Goal: Information Seeking & Learning: Learn about a topic

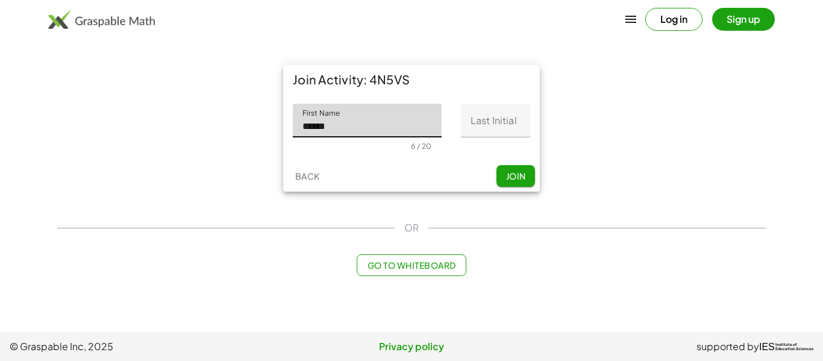
type input "******"
click at [503, 126] on input "Last Initial" at bounding box center [495, 121] width 69 height 34
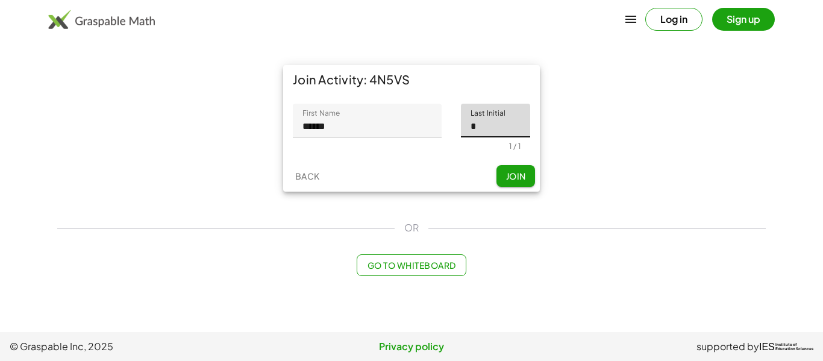
type input "*"
click at [512, 169] on button "Join" at bounding box center [515, 176] width 39 height 22
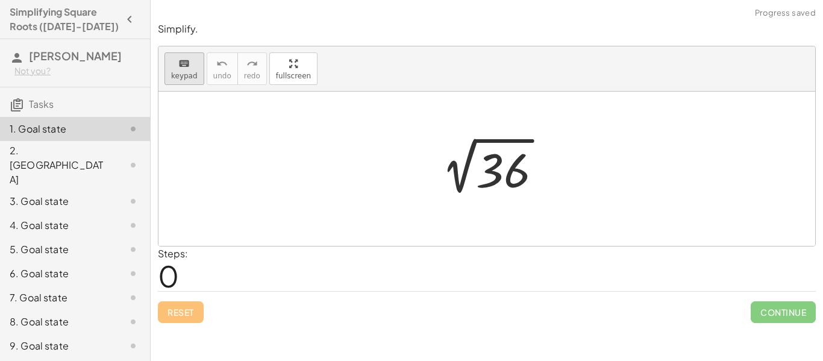
click at [184, 78] on span "keypad" at bounding box center [184, 76] width 27 height 8
click at [497, 173] on div at bounding box center [503, 171] width 54 height 54
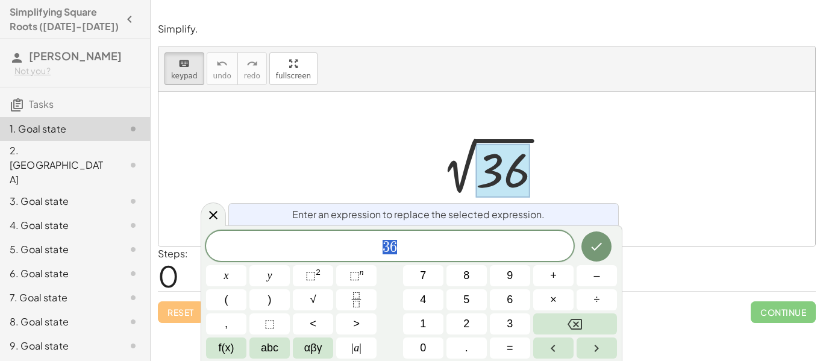
scroll to position [1, 0]
click at [123, 290] on div at bounding box center [124, 297] width 34 height 14
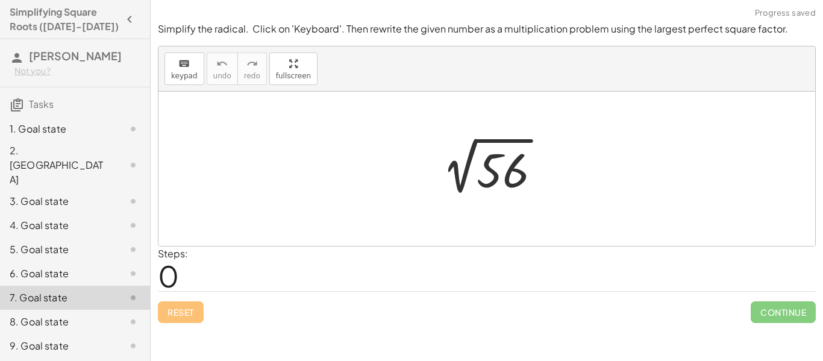
click at [114, 266] on div at bounding box center [124, 273] width 34 height 14
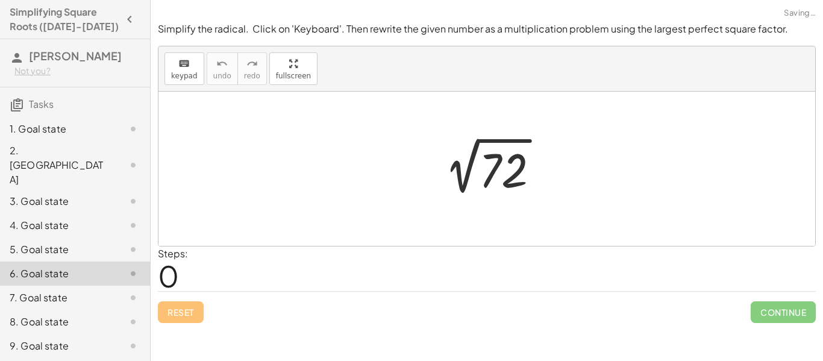
click at [111, 242] on div at bounding box center [124, 249] width 34 height 14
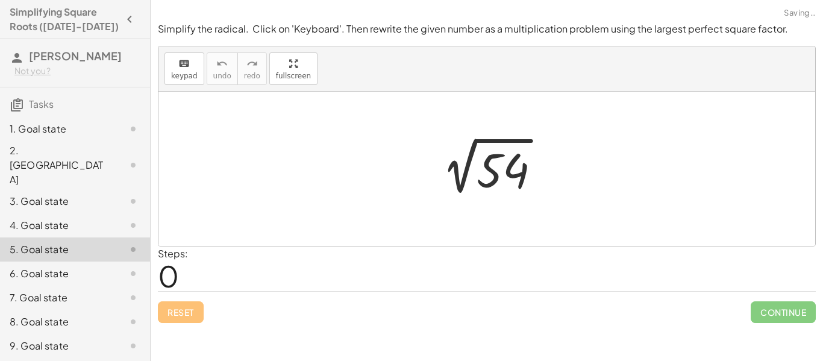
click at [107, 218] on div at bounding box center [124, 225] width 34 height 14
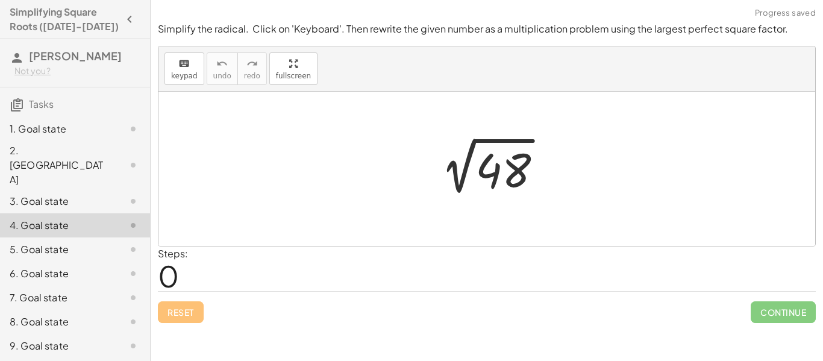
click at [107, 123] on div at bounding box center [124, 129] width 34 height 14
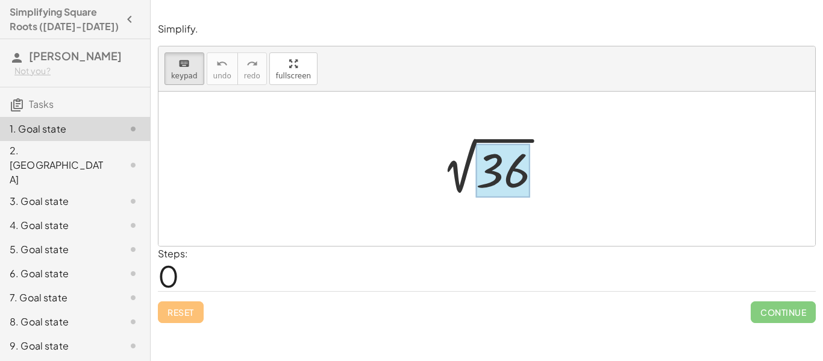
click at [507, 169] on div at bounding box center [503, 171] width 54 height 54
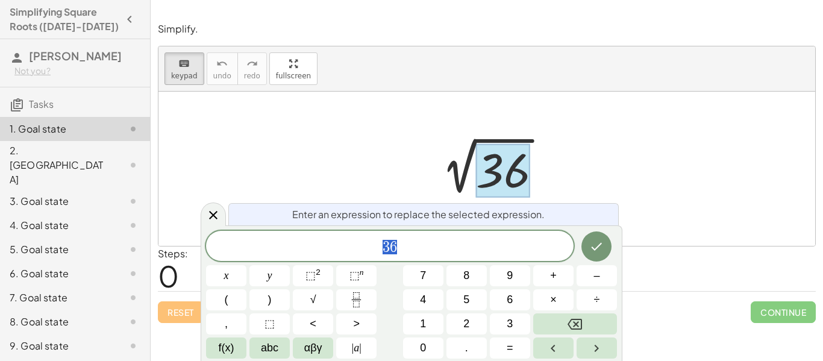
scroll to position [2, 0]
click at [550, 303] on span "×" at bounding box center [553, 300] width 7 height 16
click at [219, 217] on icon at bounding box center [213, 215] width 14 height 14
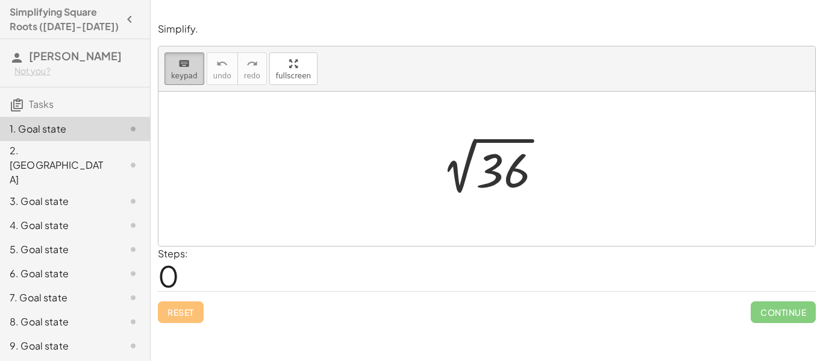
click at [182, 83] on button "keyboard keypad" at bounding box center [184, 68] width 40 height 33
click at [521, 181] on div at bounding box center [491, 169] width 132 height 61
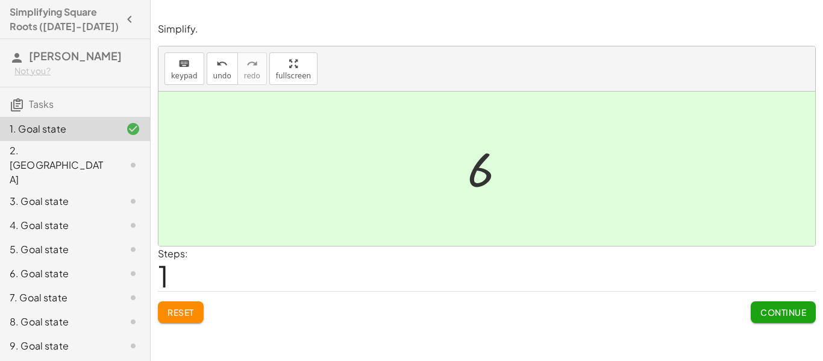
click at [107, 158] on div at bounding box center [124, 165] width 34 height 14
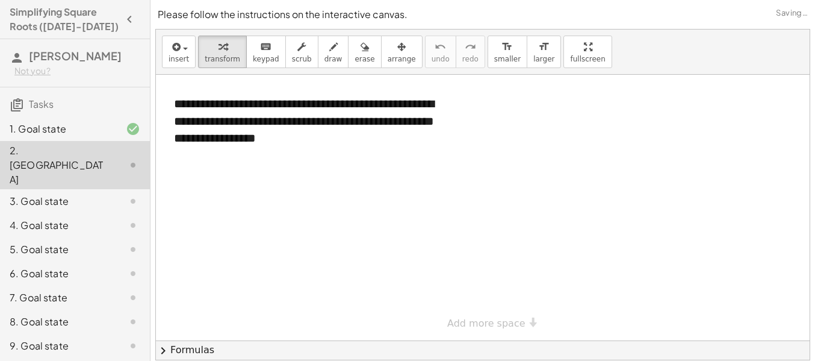
click at [95, 132] on div "1. Goal state" at bounding box center [58, 129] width 97 height 14
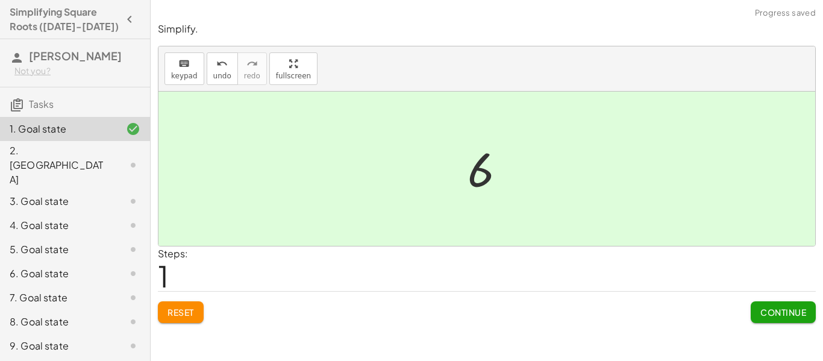
click at [467, 178] on div at bounding box center [491, 169] width 60 height 60
click at [88, 152] on div "2. [GEOGRAPHIC_DATA]" at bounding box center [58, 164] width 97 height 43
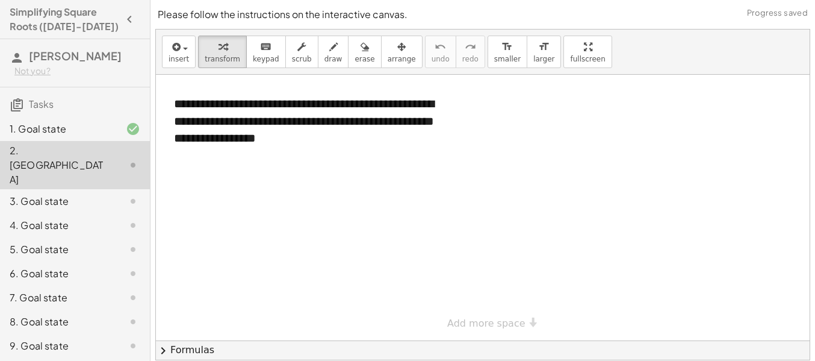
click at [440, 215] on div at bounding box center [483, 208] width 654 height 266
click at [363, 149] on div "**********" at bounding box center [304, 121] width 285 height 76
click at [388, 141] on div "**********" at bounding box center [304, 121] width 285 height 76
click at [105, 194] on div "3. Goal state" at bounding box center [58, 201] width 97 height 14
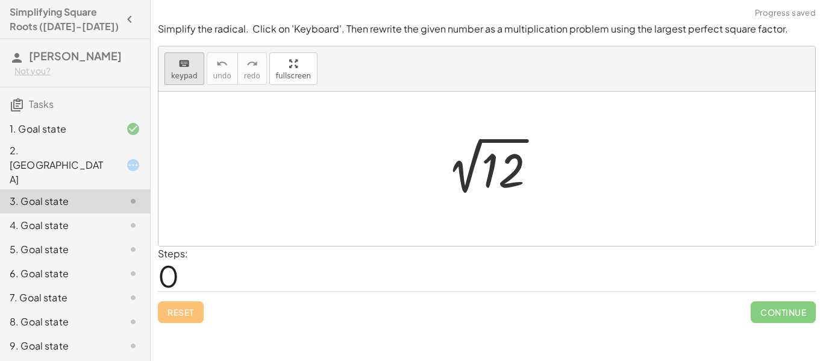
click at [187, 66] on icon "keyboard" at bounding box center [183, 64] width 11 height 14
click at [512, 170] on div at bounding box center [502, 171] width 43 height 54
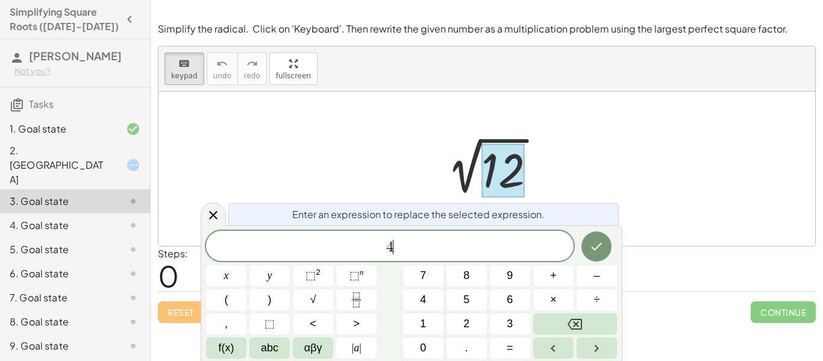
scroll to position [4, 0]
click at [511, 170] on div at bounding box center [502, 171] width 43 height 54
click at [493, 179] on div at bounding box center [502, 171] width 43 height 54
click at [560, 303] on button "×" at bounding box center [553, 299] width 40 height 21
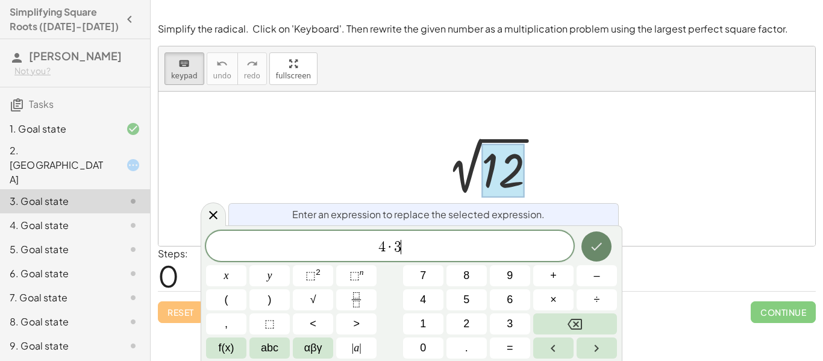
click at [600, 242] on icon "Done" at bounding box center [596, 246] width 14 height 14
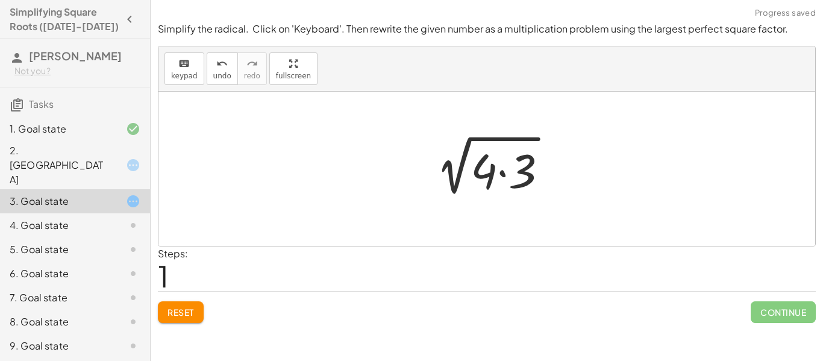
click at [509, 178] on div at bounding box center [491, 169] width 143 height 62
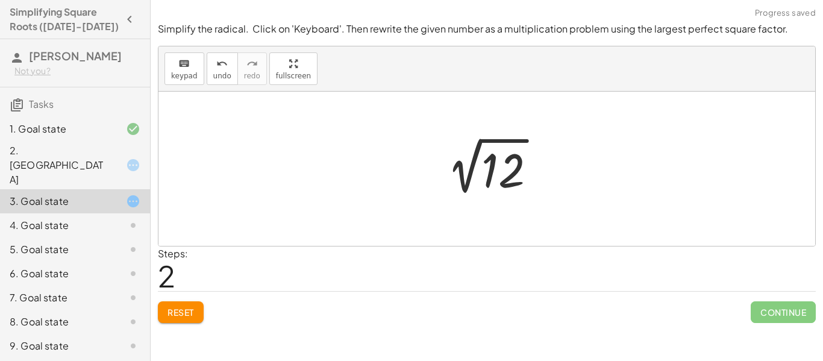
click at [473, 170] on div at bounding box center [491, 169] width 121 height 61
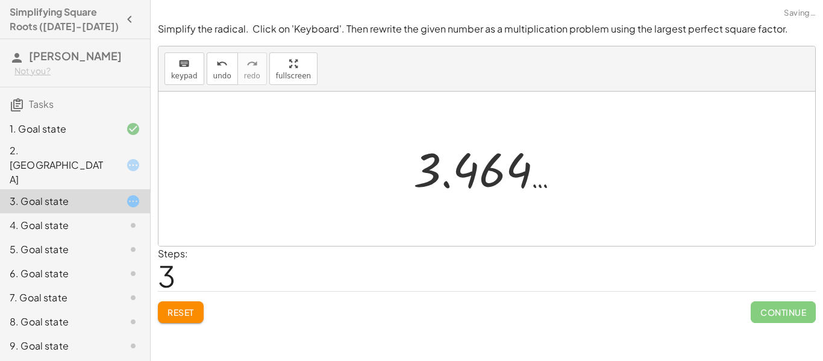
click at [188, 311] on span "Reset" at bounding box center [180, 312] width 27 height 11
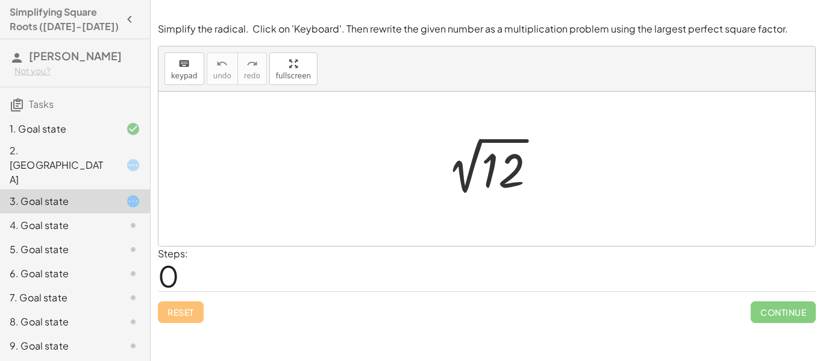
click at [495, 177] on div at bounding box center [491, 169] width 121 height 61
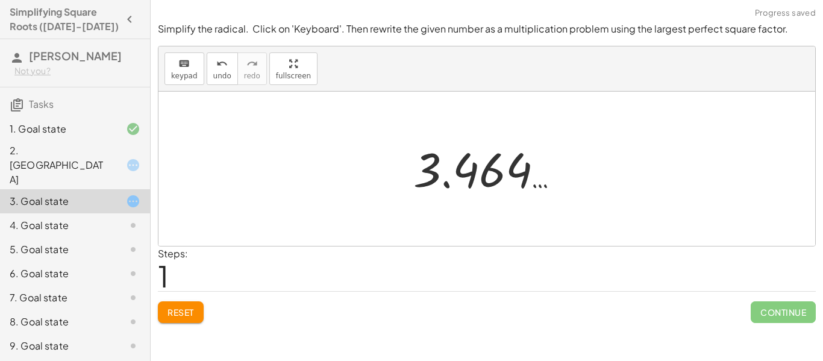
click at [111, 218] on div at bounding box center [124, 225] width 34 height 14
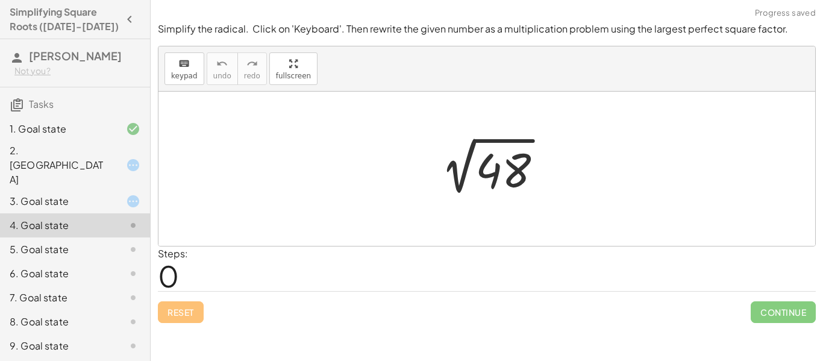
click at [491, 188] on div at bounding box center [491, 169] width 133 height 61
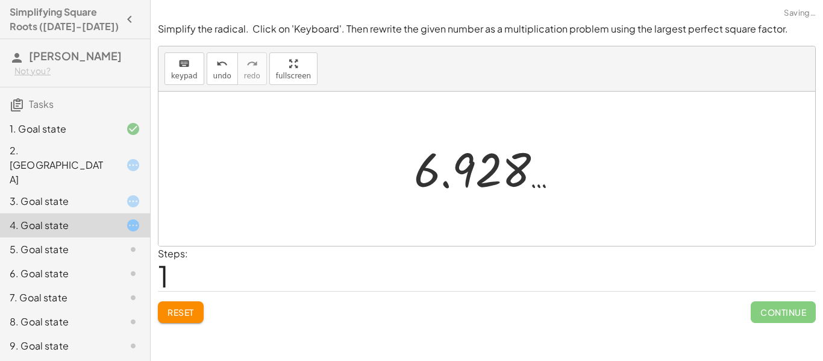
click at [184, 311] on span "Reset" at bounding box center [180, 312] width 27 height 11
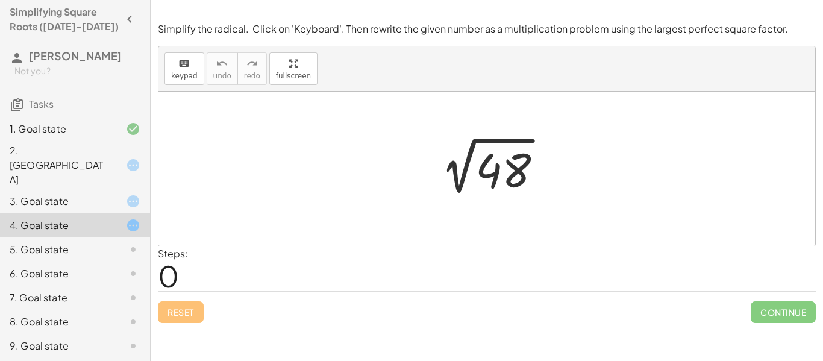
click at [131, 194] on icon at bounding box center [133, 201] width 14 height 14
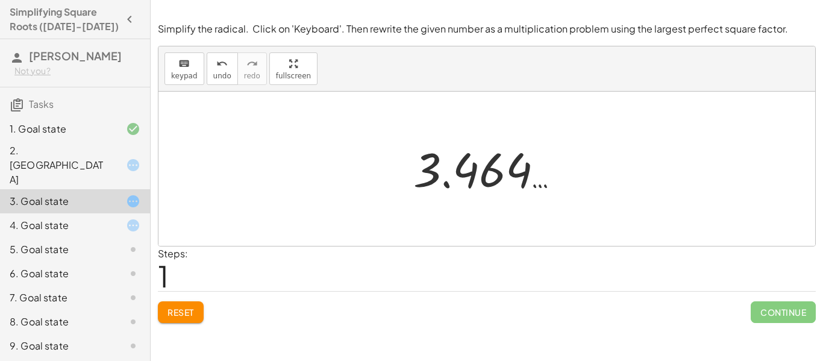
click at [129, 213] on div "2. [GEOGRAPHIC_DATA]" at bounding box center [75, 225] width 150 height 24
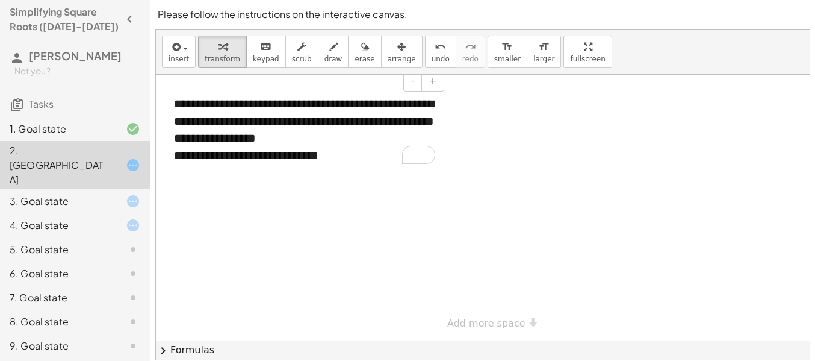
click at [367, 152] on div "**********" at bounding box center [304, 155] width 261 height 17
click at [434, 151] on span at bounding box center [427, 155] width 17 height 18
click at [596, 148] on div at bounding box center [483, 208] width 654 height 266
click at [351, 161] on div "**********" at bounding box center [304, 155] width 261 height 17
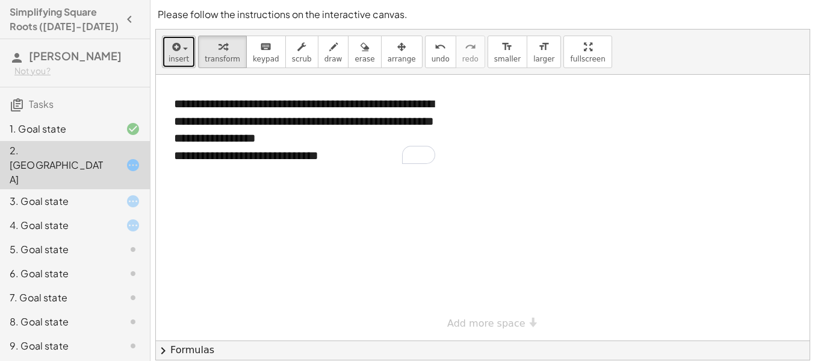
click at [163, 54] on button "insert" at bounding box center [179, 52] width 34 height 33
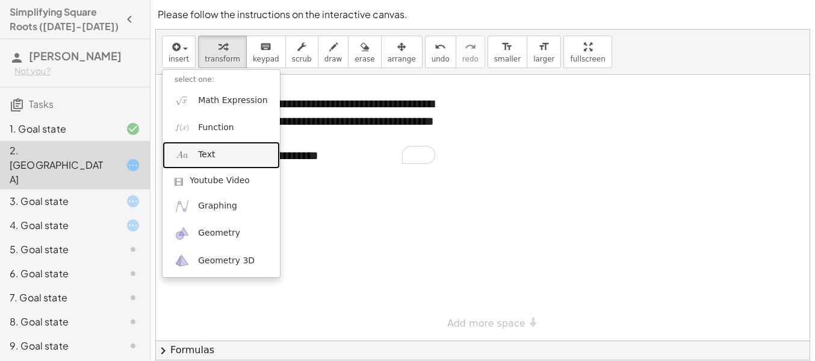
click at [185, 158] on img at bounding box center [182, 155] width 15 height 15
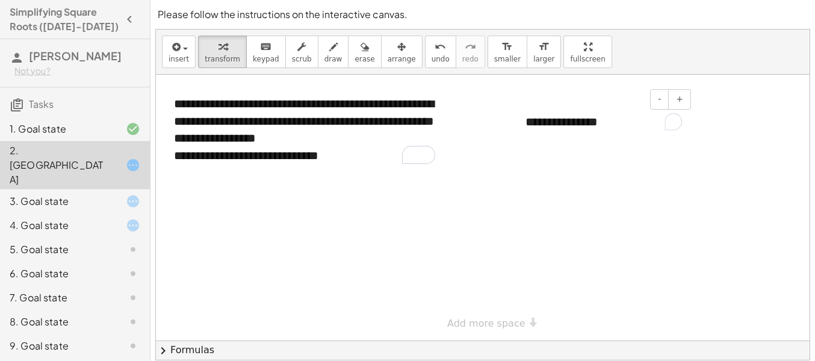
click at [604, 134] on div "**********" at bounding box center [604, 122] width 181 height 42
drag, startPoint x: 604, startPoint y: 134, endPoint x: 524, endPoint y: 121, distance: 81.1
click at [524, 121] on div "**********" at bounding box center [604, 122] width 181 height 42
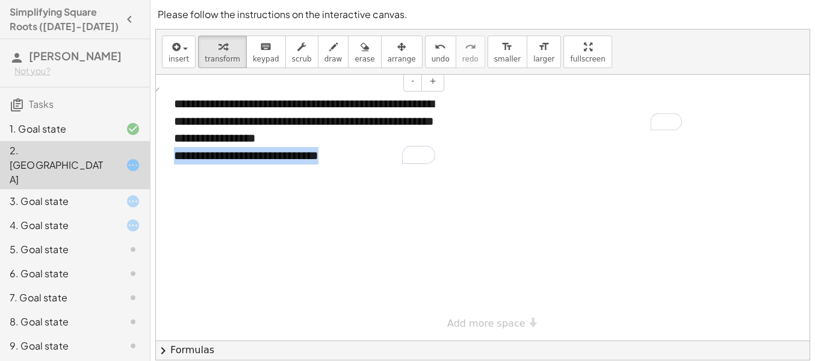
drag, startPoint x: 344, startPoint y: 158, endPoint x: 169, endPoint y: 157, distance: 174.7
click at [169, 157] on div "**********" at bounding box center [304, 129] width 285 height 93
click at [560, 129] on div "To enrich screen reader interactions, please activate Accessibility in Grammarl…" at bounding box center [604, 122] width 181 height 42
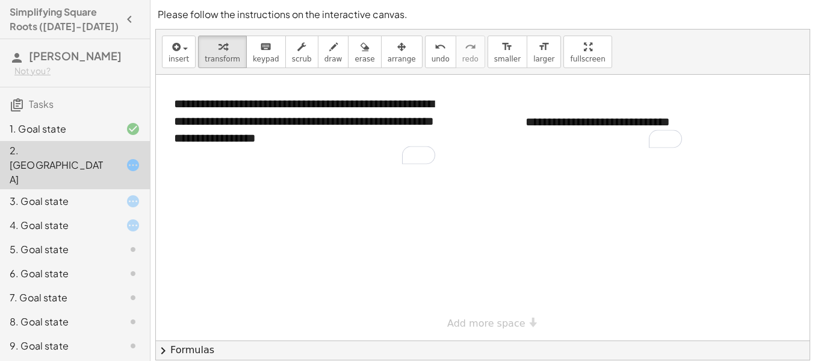
click at [594, 190] on div at bounding box center [483, 208] width 654 height 266
click at [107, 237] on div "3. Goal state" at bounding box center [75, 249] width 150 height 24
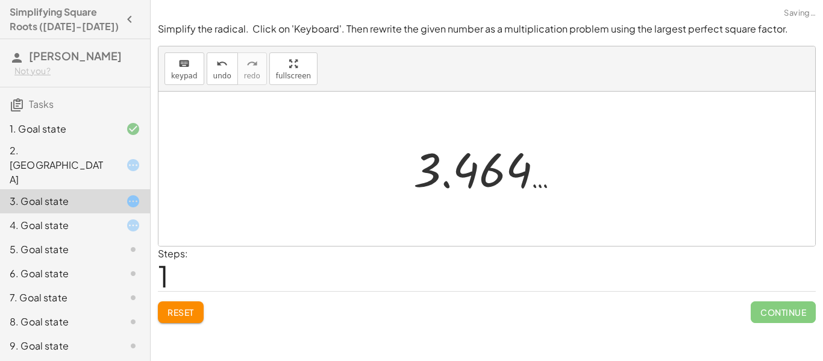
click at [91, 155] on div "2. [GEOGRAPHIC_DATA]" at bounding box center [58, 164] width 97 height 43
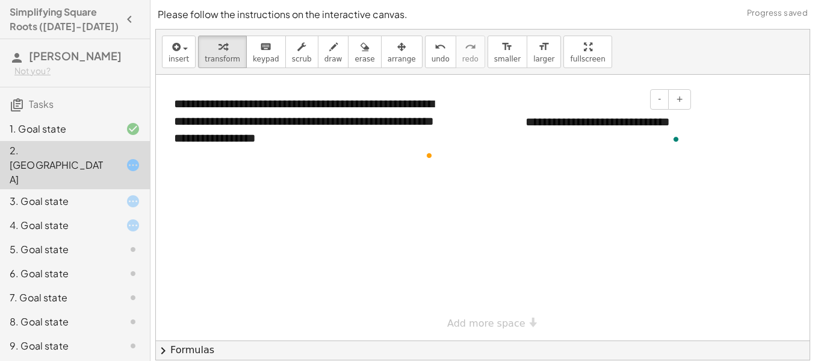
click at [523, 140] on div at bounding box center [520, 130] width 12 height 58
click at [525, 145] on div at bounding box center [520, 130] width 12 height 58
click at [523, 140] on div at bounding box center [520, 130] width 12 height 58
click at [534, 135] on div "**********" at bounding box center [604, 130] width 181 height 58
click at [526, 137] on div "**********" at bounding box center [604, 130] width 181 height 58
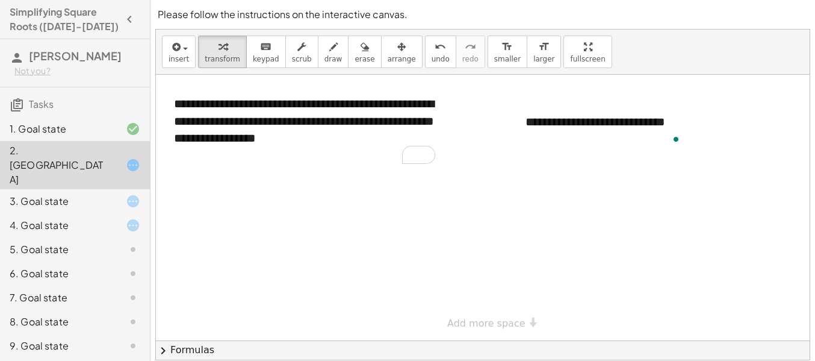
click at [512, 128] on div at bounding box center [483, 208] width 654 height 266
click at [495, 122] on div at bounding box center [483, 208] width 654 height 266
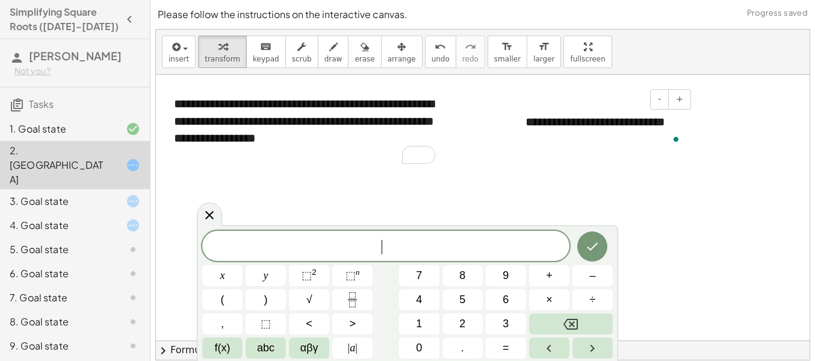
click at [525, 130] on div at bounding box center [520, 130] width 12 height 58
click at [523, 130] on div at bounding box center [520, 130] width 12 height 58
click at [212, 211] on icon at bounding box center [209, 215] width 8 height 8
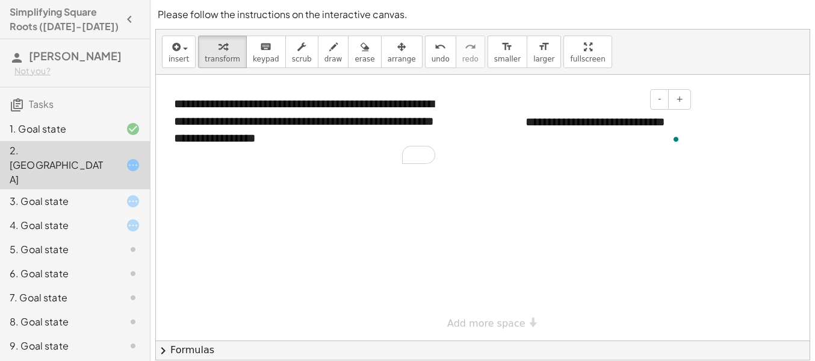
click at [555, 128] on div "**********" at bounding box center [604, 130] width 181 height 58
click at [686, 104] on button "+" at bounding box center [680, 99] width 23 height 20
click at [687, 105] on button "+" at bounding box center [680, 99] width 23 height 20
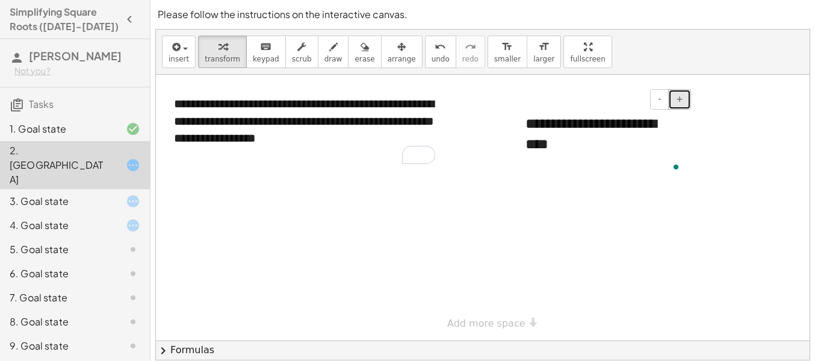
click at [687, 105] on button "+" at bounding box center [680, 99] width 23 height 20
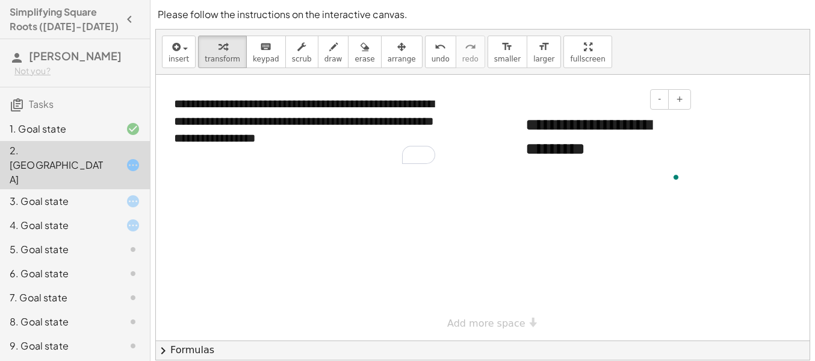
click at [558, 172] on div "**********" at bounding box center [604, 149] width 181 height 96
click at [620, 225] on div at bounding box center [483, 208] width 654 height 266
click at [148, 237] on div "3. Goal state" at bounding box center [75, 249] width 150 height 24
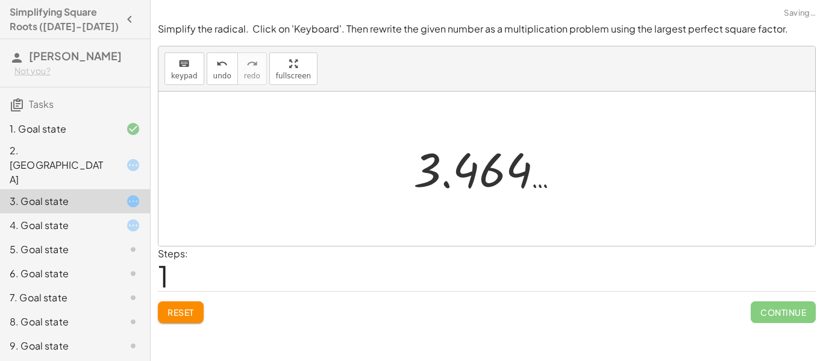
click at [100, 151] on div "2. [GEOGRAPHIC_DATA]" at bounding box center [58, 164] width 97 height 43
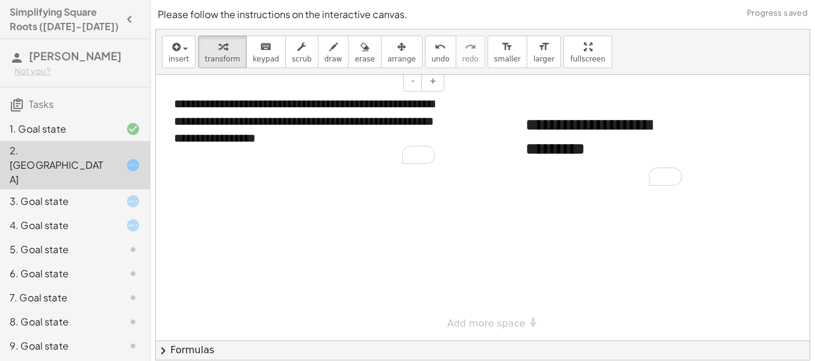
click at [382, 154] on div "To enrich screen reader interactions, please activate Accessibility in Grammarl…" at bounding box center [304, 155] width 261 height 17
click at [113, 194] on div at bounding box center [124, 201] width 34 height 14
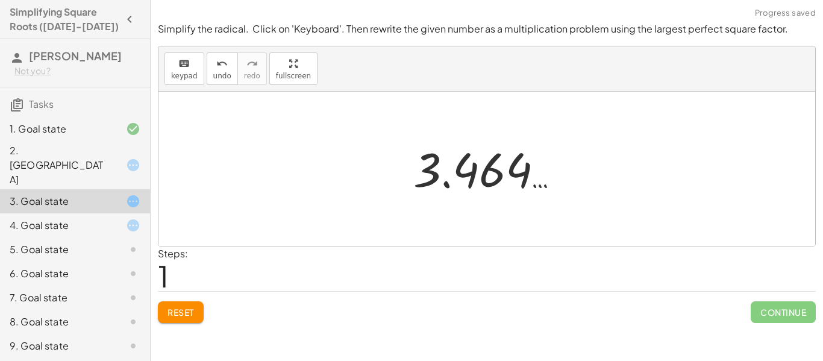
click at [0, 0] on div "Simplify the radical. Click on 'Keyboard'. Then rewrite the given number as a m…" at bounding box center [0, 0] width 0 height 0
click at [158, 311] on button "Reset" at bounding box center [181, 312] width 46 height 22
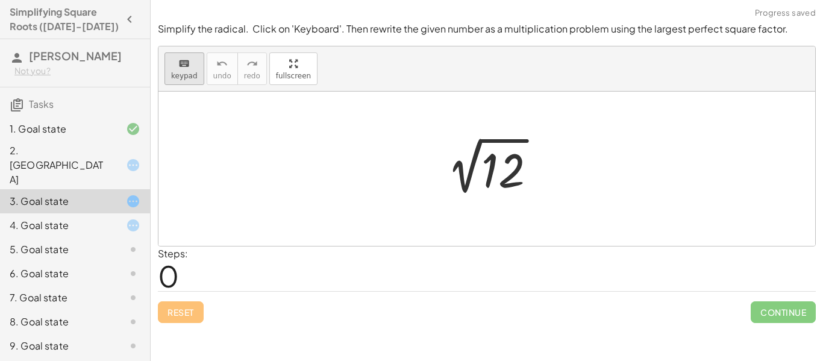
click at [187, 67] on icon "keyboard" at bounding box center [183, 64] width 11 height 14
click at [513, 173] on div at bounding box center [502, 171] width 43 height 54
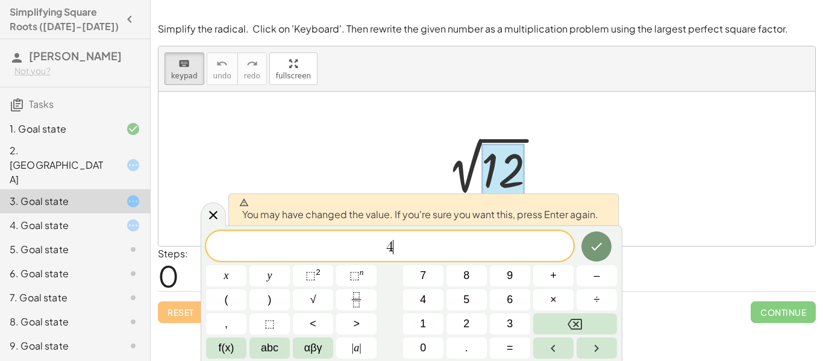
scroll to position [2, 0]
click at [211, 214] on icon at bounding box center [213, 215] width 14 height 14
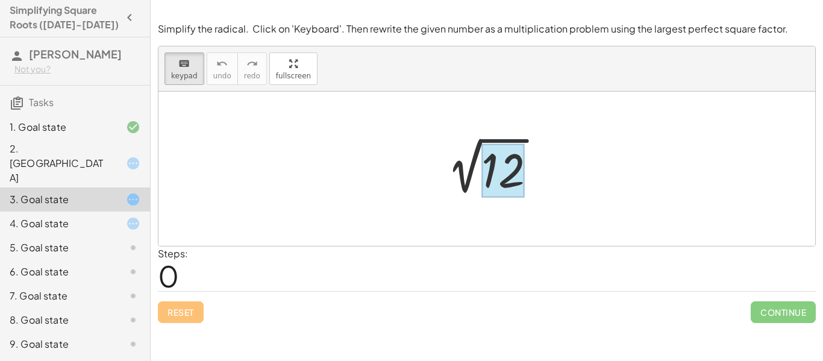
click at [516, 181] on div at bounding box center [502, 171] width 43 height 54
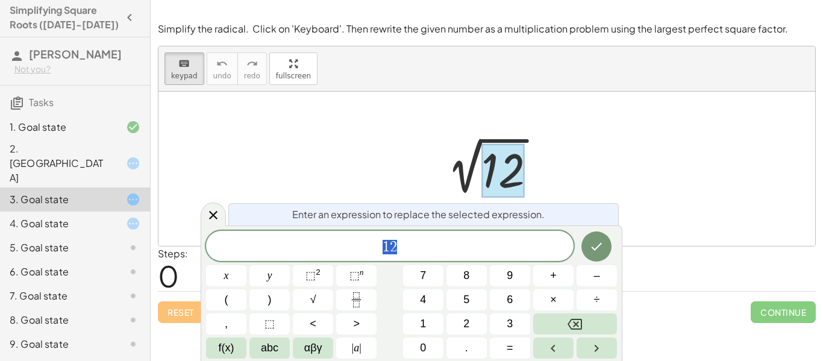
scroll to position [8, 0]
click at [551, 301] on span "×" at bounding box center [553, 300] width 7 height 16
click at [592, 263] on div "3 · 4 x y ⬚ 2 ⬚ n 7 8 9 + – ( ) √ 4 5 6 × ÷ , ⬚ < > 1 2 3 f(x) abc αβγ | a | 0 …" at bounding box center [411, 295] width 411 height 128
click at [594, 257] on button "Done" at bounding box center [596, 246] width 30 height 30
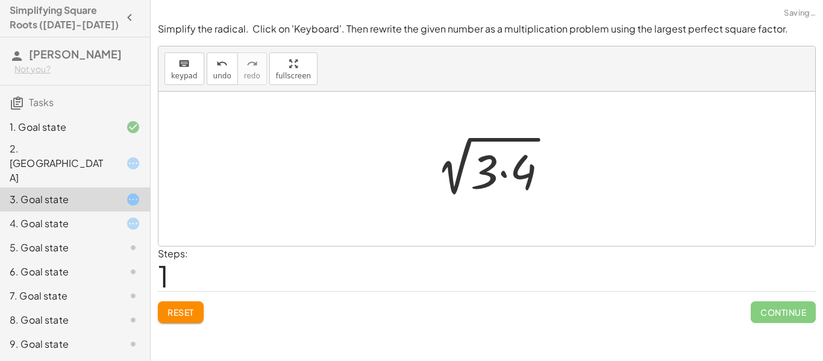
scroll to position [0, 0]
click at [490, 163] on div at bounding box center [491, 169] width 143 height 62
click at [494, 167] on div at bounding box center [491, 169] width 143 height 62
click at [183, 70] on button "keyboard keypad" at bounding box center [184, 68] width 40 height 33
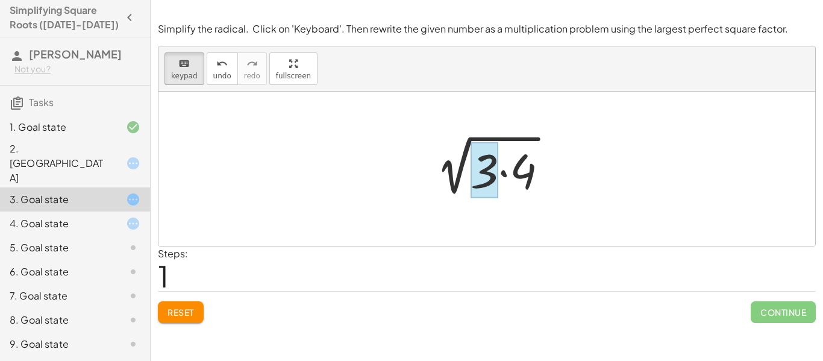
click at [498, 163] on div at bounding box center [484, 170] width 28 height 56
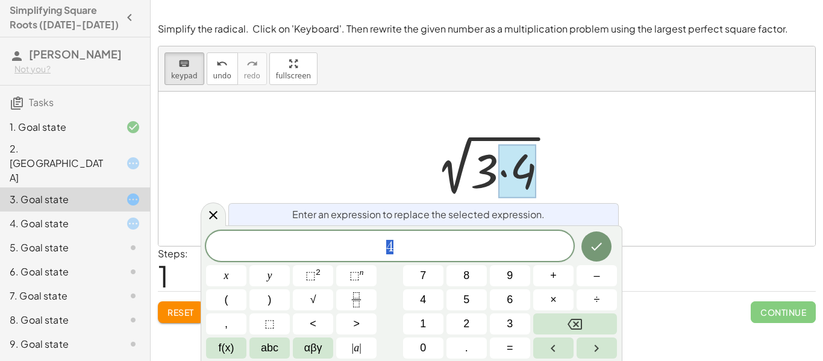
scroll to position [10, 0]
drag, startPoint x: 513, startPoint y: 167, endPoint x: 420, endPoint y: 142, distance: 96.3
click at [486, 166] on div "2 √ ( · 3 · 4 )" at bounding box center [486, 166] width 0 height 0
click at [520, 164] on div at bounding box center [517, 172] width 38 height 54
click at [214, 207] on div at bounding box center [213, 213] width 25 height 23
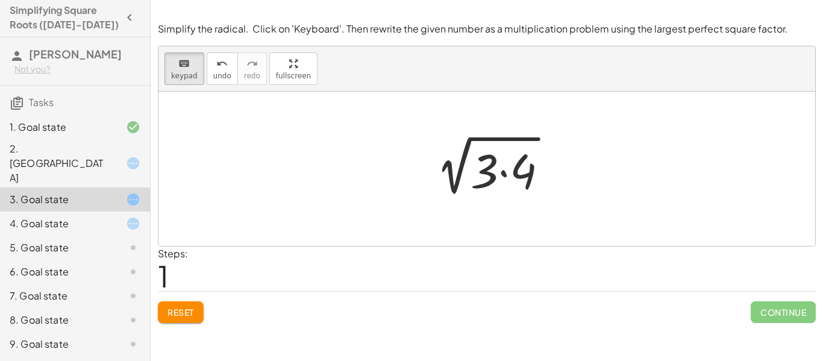
click at [540, 173] on div at bounding box center [491, 169] width 143 height 62
click at [513, 170] on div at bounding box center [517, 172] width 38 height 54
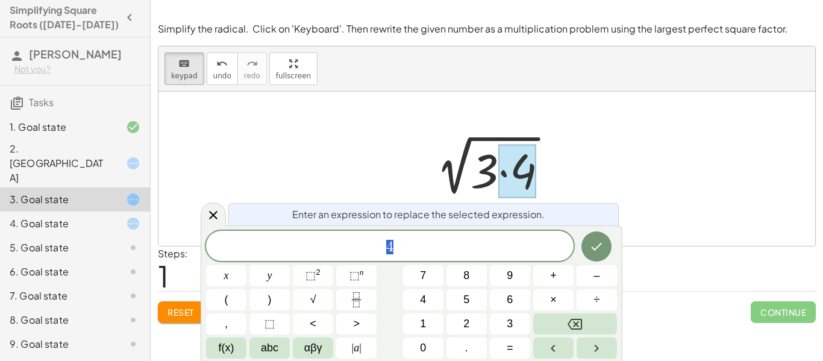
click at [511, 171] on div at bounding box center [517, 172] width 38 height 54
click at [186, 58] on icon "keyboard" at bounding box center [183, 64] width 11 height 14
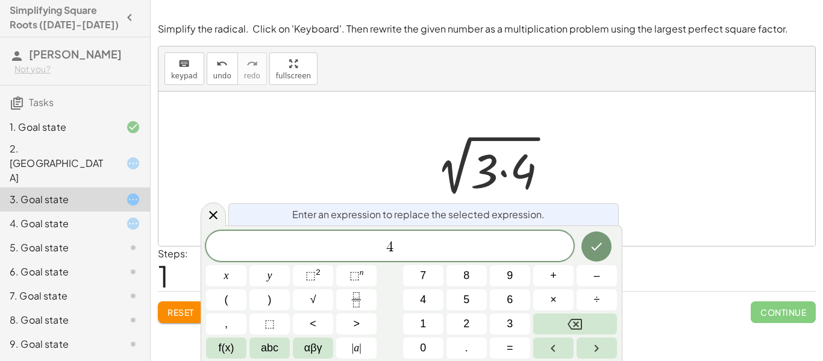
click at [390, 104] on div at bounding box center [486, 169] width 656 height 154
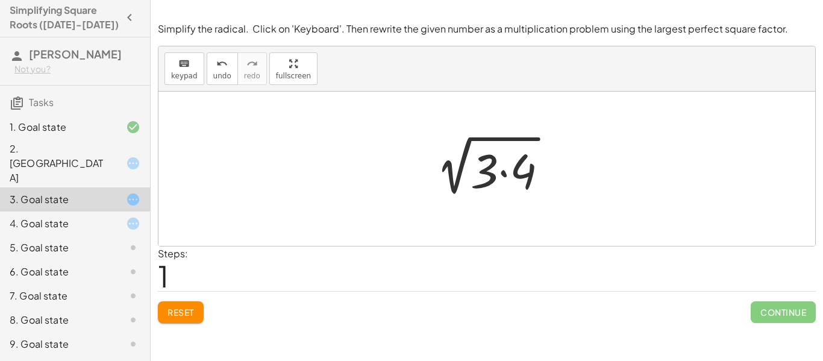
click at [534, 184] on div at bounding box center [491, 169] width 143 height 62
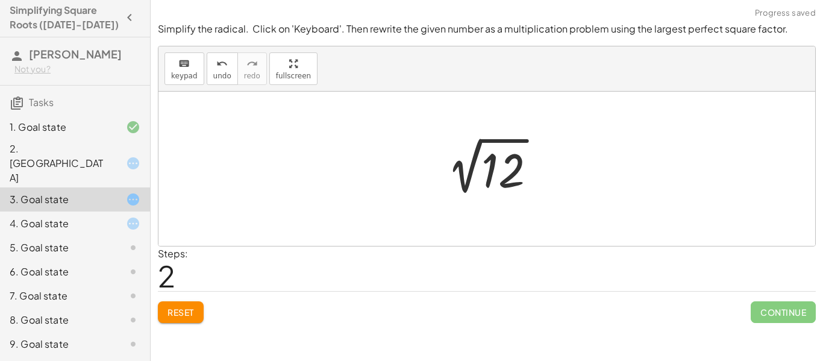
click at [511, 186] on div at bounding box center [491, 169] width 121 height 61
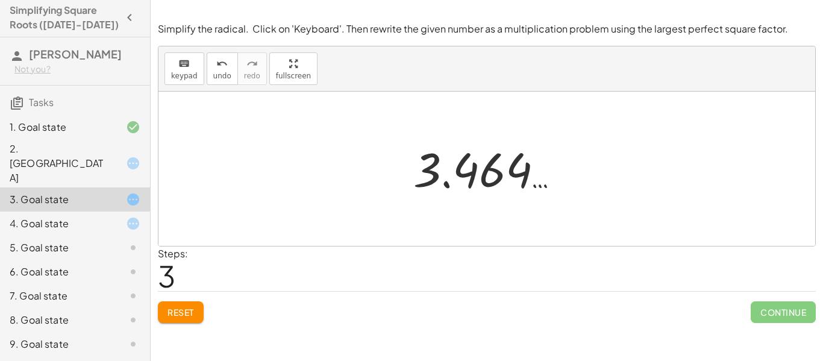
click at [487, 148] on div at bounding box center [491, 169] width 168 height 60
click at [484, 155] on div at bounding box center [491, 169] width 168 height 60
click at [481, 170] on div at bounding box center [491, 169] width 168 height 60
click at [494, 172] on div at bounding box center [491, 169] width 168 height 60
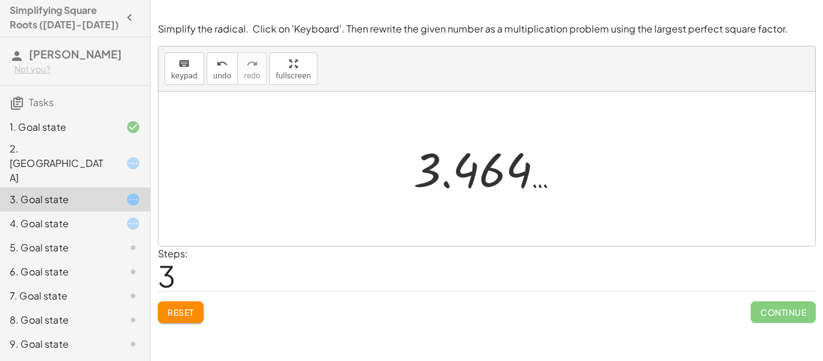
click at [494, 172] on div at bounding box center [491, 169] width 168 height 60
click at [187, 308] on span "Reset" at bounding box center [180, 312] width 27 height 11
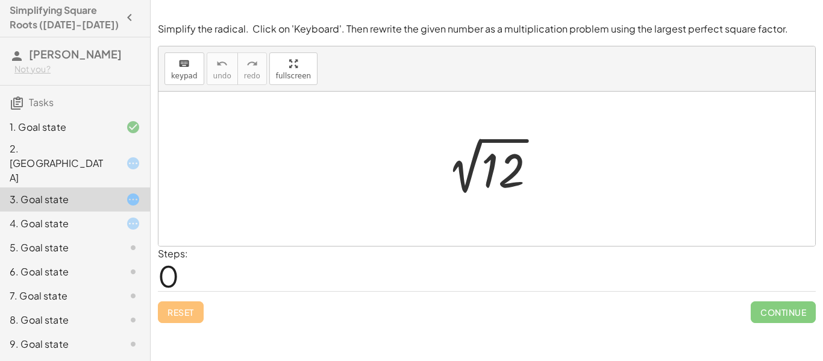
click at [508, 167] on div at bounding box center [491, 169] width 121 height 61
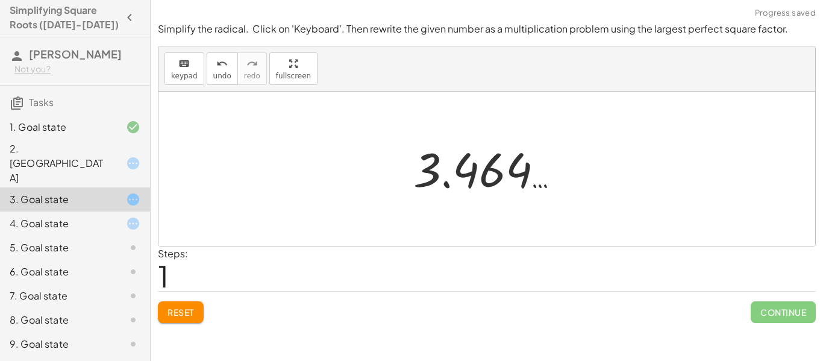
click at [182, 319] on button "Reset" at bounding box center [181, 312] width 46 height 22
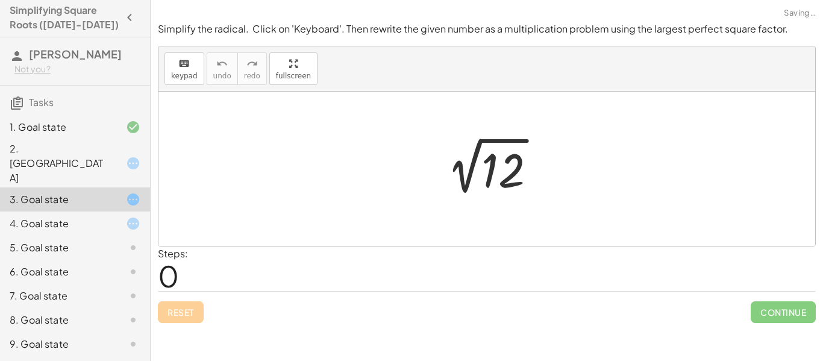
click at [182, 319] on div "Reset Continue" at bounding box center [487, 307] width 658 height 32
click at [196, 82] on button "keyboard keypad" at bounding box center [184, 68] width 40 height 33
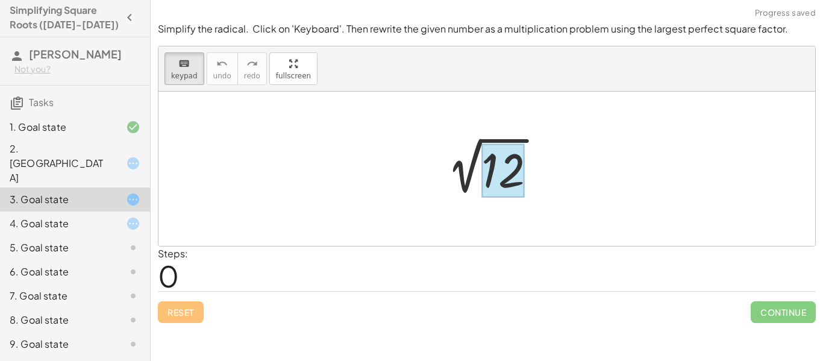
click at [505, 174] on div at bounding box center [502, 171] width 43 height 54
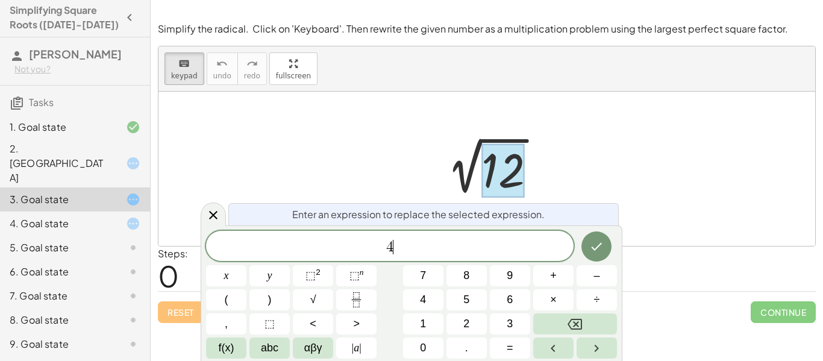
scroll to position [12, 0]
click at [557, 297] on button "×" at bounding box center [553, 299] width 40 height 21
click at [590, 252] on icon "Done" at bounding box center [596, 246] width 14 height 14
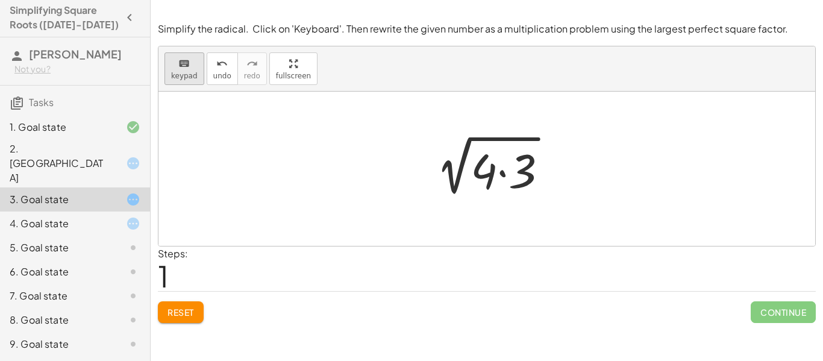
click at [189, 77] on span "keypad" at bounding box center [184, 76] width 27 height 8
click at [486, 191] on div at bounding box center [483, 170] width 27 height 56
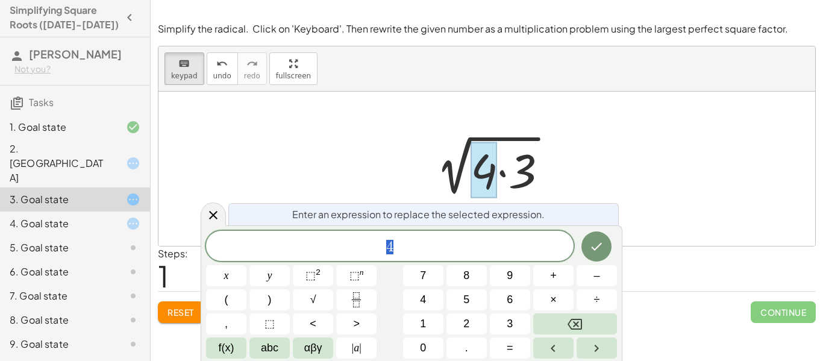
scroll to position [13, 0]
click at [217, 214] on icon at bounding box center [213, 215] width 14 height 14
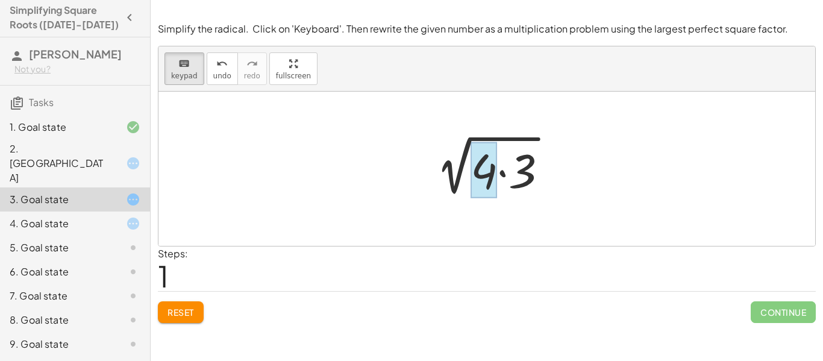
click at [478, 166] on div at bounding box center [483, 170] width 27 height 56
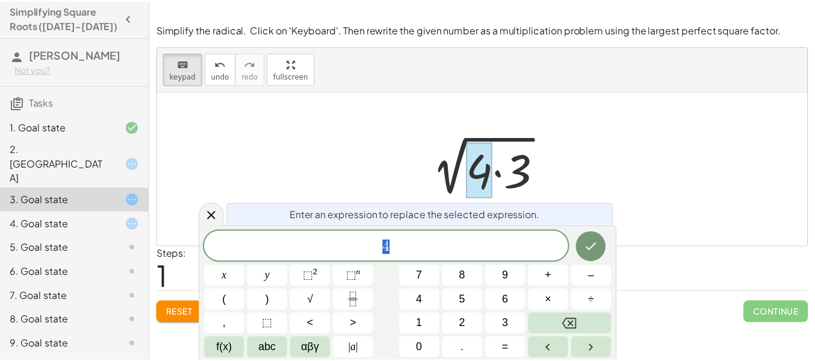
scroll to position [14, 0]
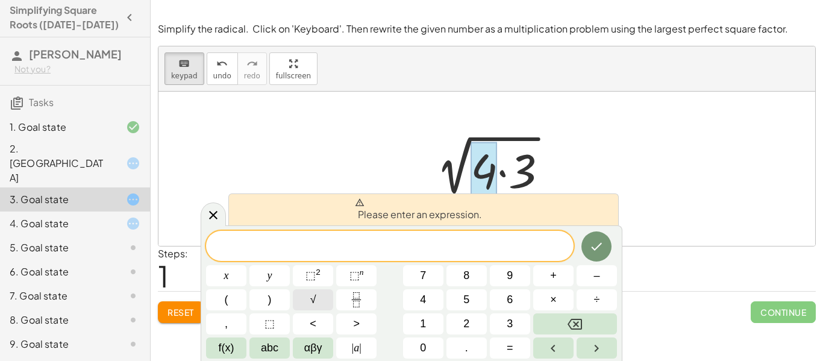
click at [303, 300] on button "√" at bounding box center [313, 299] width 40 height 21
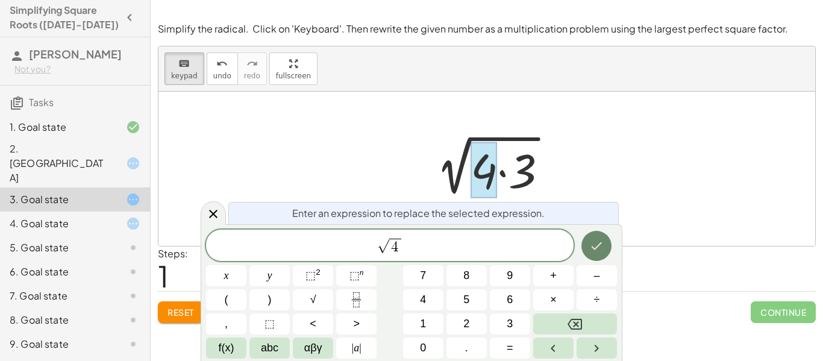
click at [610, 250] on button "Done" at bounding box center [596, 246] width 30 height 30
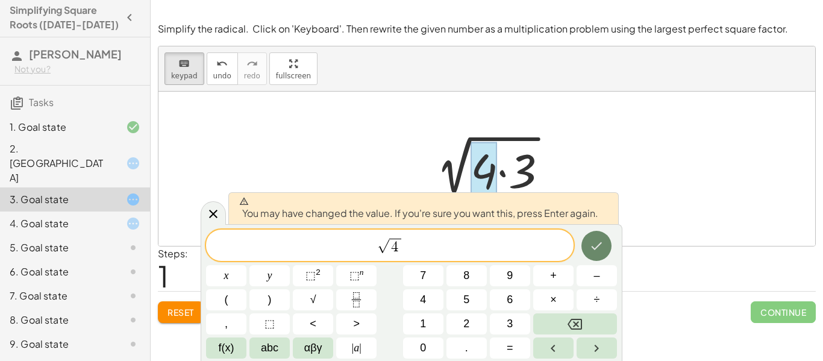
click at [605, 249] on button "Done" at bounding box center [596, 246] width 30 height 30
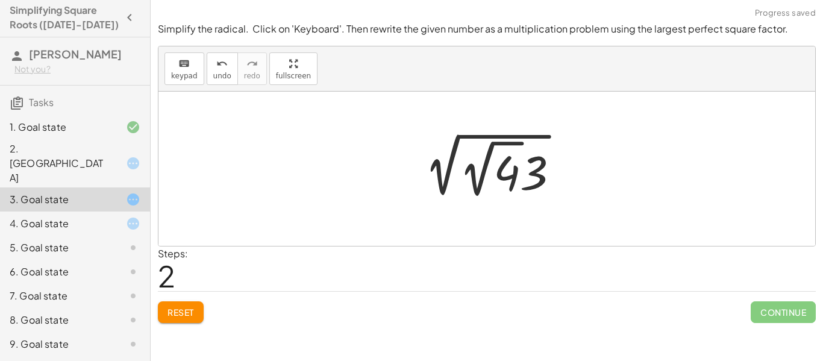
click at [463, 175] on div at bounding box center [491, 169] width 166 height 66
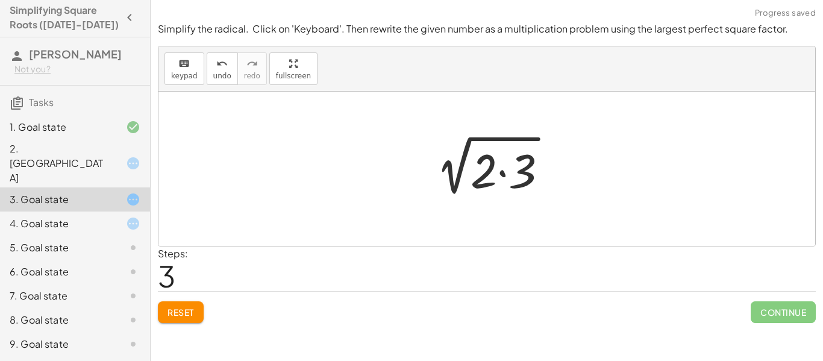
click at [531, 181] on div at bounding box center [491, 169] width 143 height 62
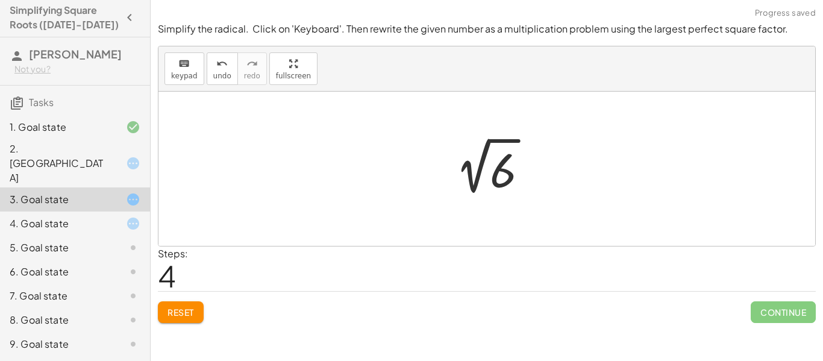
click at [509, 168] on div at bounding box center [491, 169] width 104 height 61
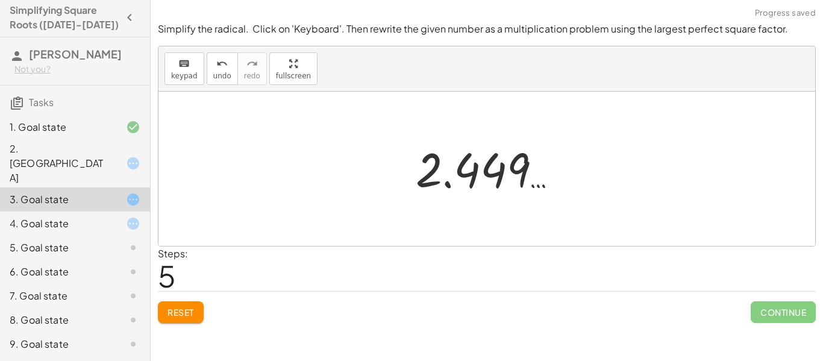
click at [186, 303] on button "Reset" at bounding box center [181, 312] width 46 height 22
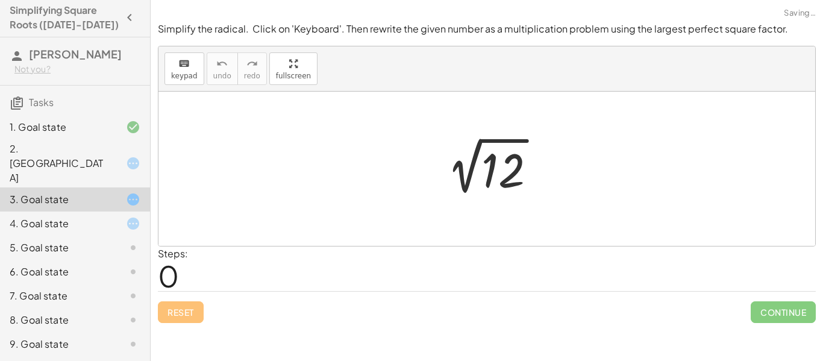
click at [92, 260] on div "4. Goal state" at bounding box center [75, 272] width 150 height 24
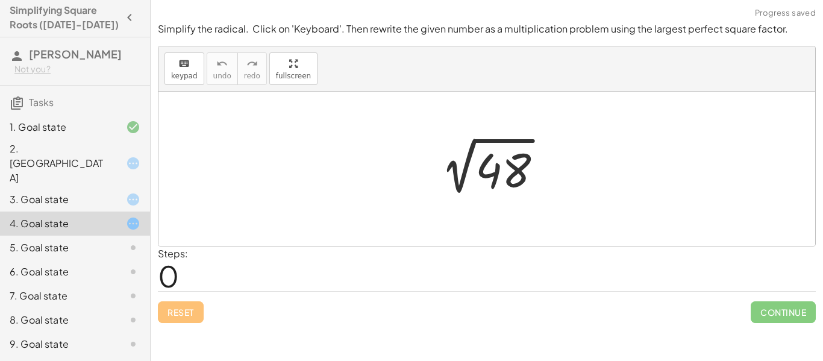
click at [76, 144] on div "2. [GEOGRAPHIC_DATA]" at bounding box center [58, 163] width 97 height 43
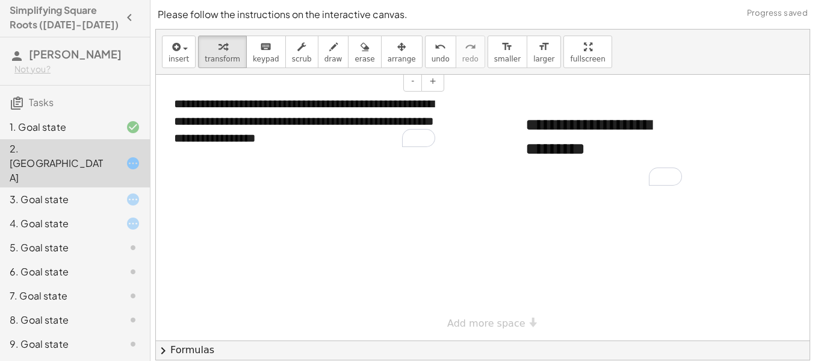
click at [373, 124] on div "**********" at bounding box center [304, 121] width 285 height 76
click at [341, 143] on div "**********" at bounding box center [304, 121] width 285 height 76
click at [435, 211] on div at bounding box center [483, 208] width 654 height 266
click at [358, 255] on div at bounding box center [483, 208] width 654 height 266
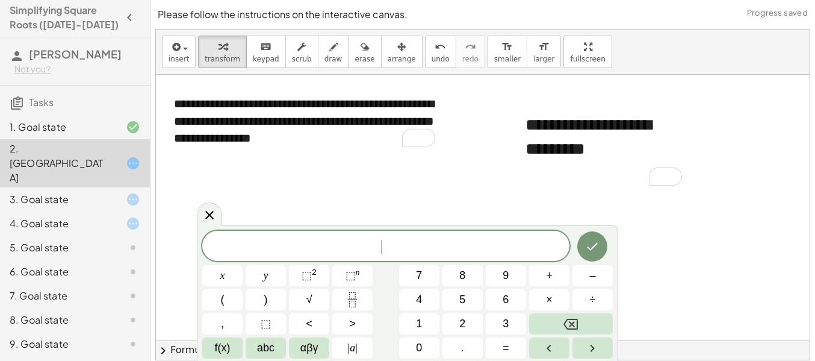
scroll to position [38, 0]
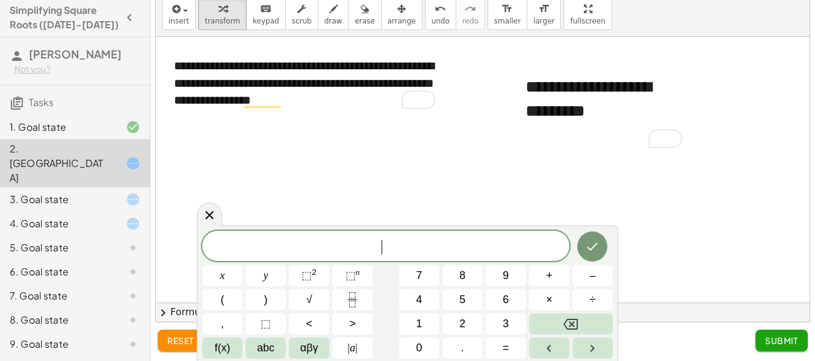
click at [759, 335] on button "Submit" at bounding box center [782, 340] width 52 height 22
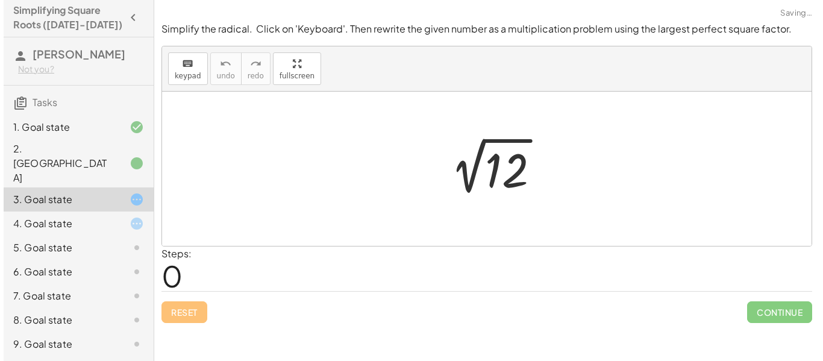
scroll to position [0, 0]
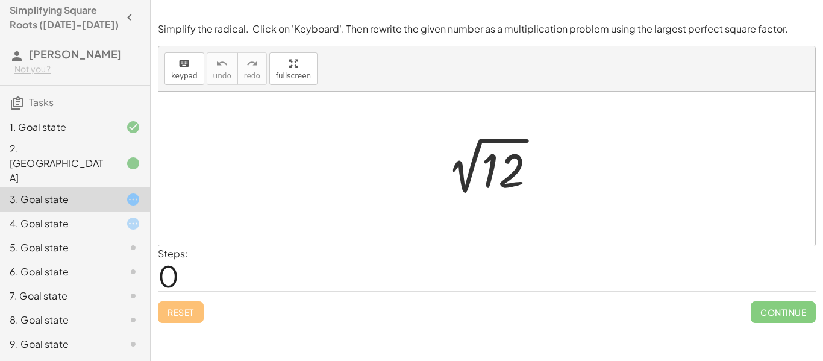
click at [494, 166] on div at bounding box center [491, 169] width 121 height 61
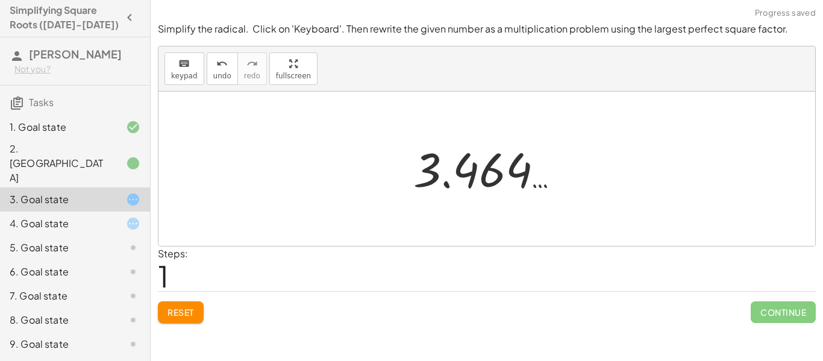
click at [182, 307] on span "Reset" at bounding box center [180, 312] width 27 height 11
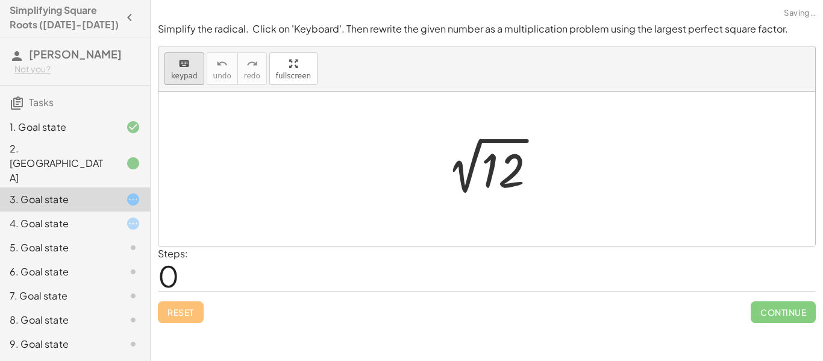
click at [191, 75] on span "keypad" at bounding box center [184, 76] width 27 height 8
click at [494, 172] on div at bounding box center [502, 171] width 43 height 54
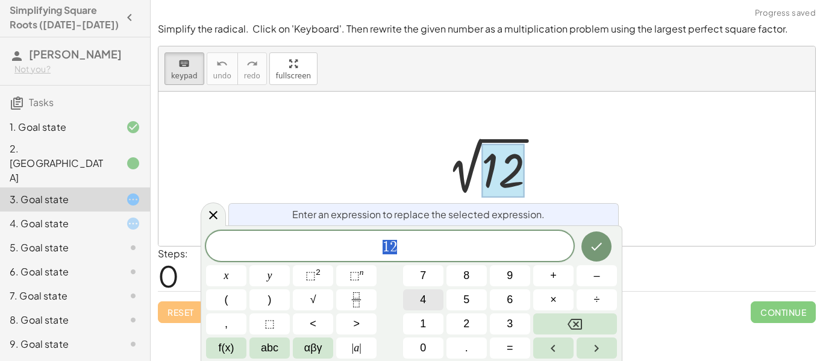
click at [411, 296] on button "4" at bounding box center [423, 299] width 40 height 21
click at [603, 242] on icon "Done" at bounding box center [596, 246] width 14 height 14
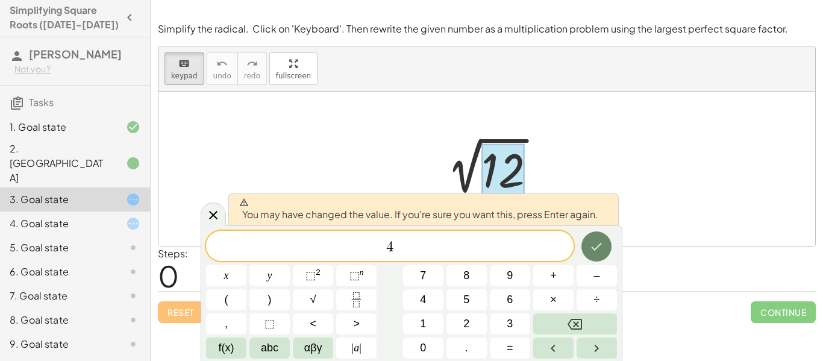
click at [602, 242] on icon "Done" at bounding box center [596, 246] width 14 height 14
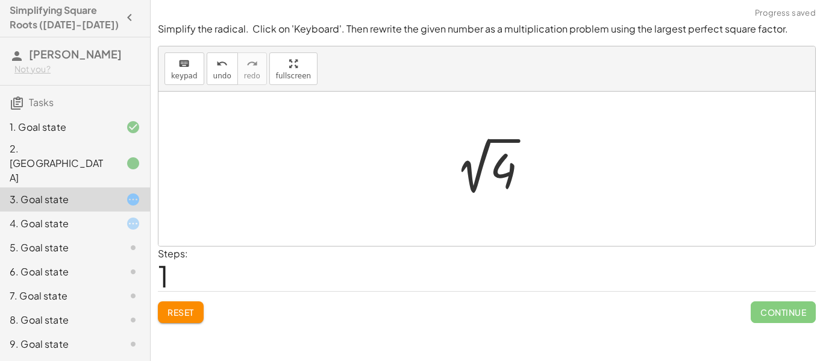
click at [478, 166] on div at bounding box center [491, 169] width 104 height 61
click at [191, 316] on span "Reset" at bounding box center [180, 312] width 27 height 11
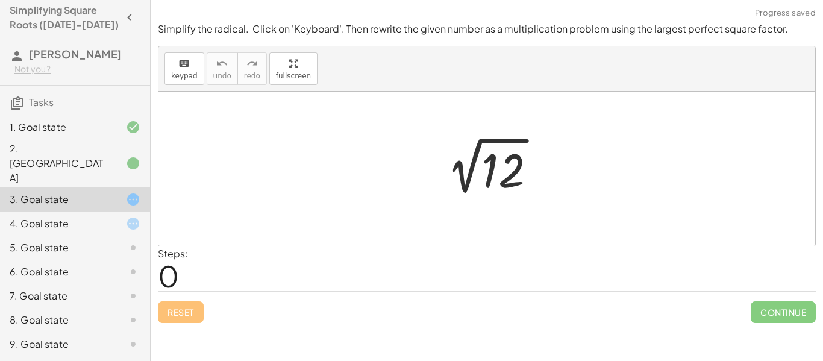
click at [76, 216] on div "4. Goal state" at bounding box center [58, 223] width 97 height 14
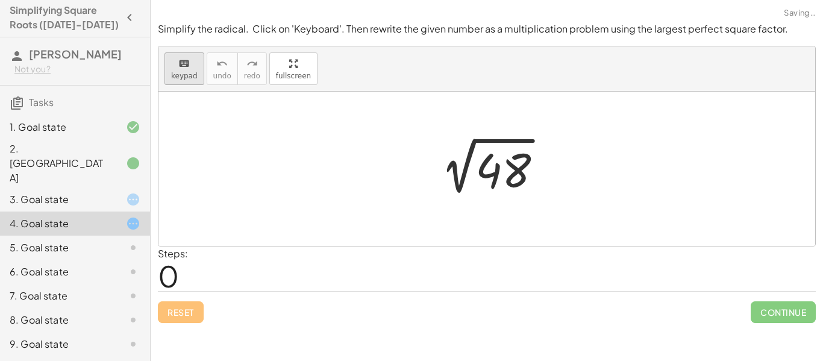
click at [178, 72] on span "keypad" at bounding box center [184, 76] width 27 height 8
click at [123, 240] on div at bounding box center [124, 247] width 34 height 14
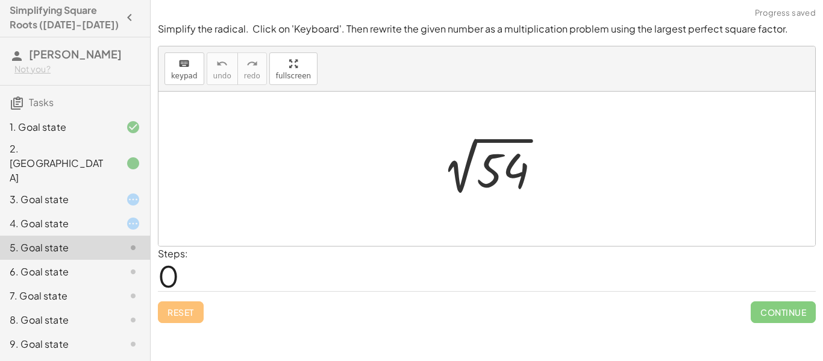
click at [123, 264] on div at bounding box center [124, 271] width 34 height 14
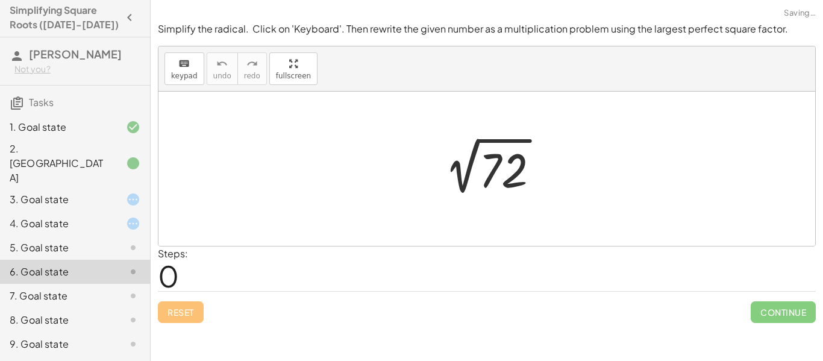
click at [123, 332] on div "7. Goal state" at bounding box center [75, 344] width 150 height 24
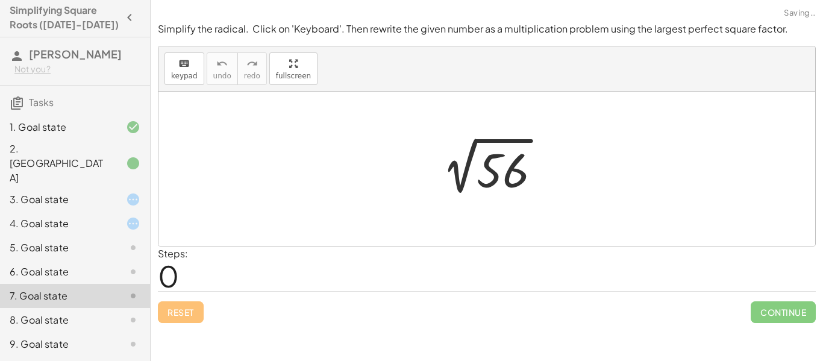
click at [116, 264] on div at bounding box center [124, 271] width 34 height 14
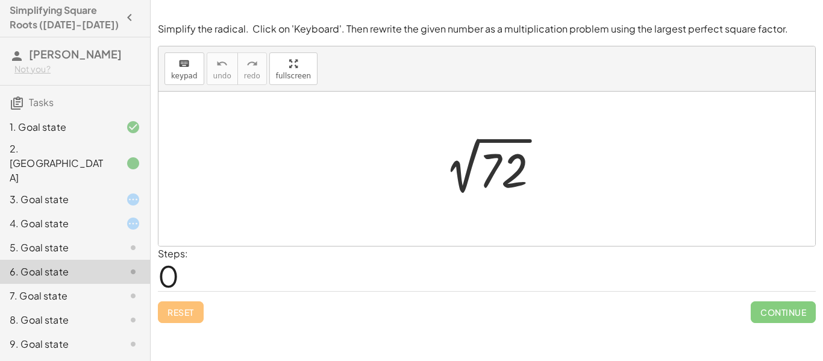
click at [103, 192] on div "3. Goal state" at bounding box center [58, 199] width 97 height 14
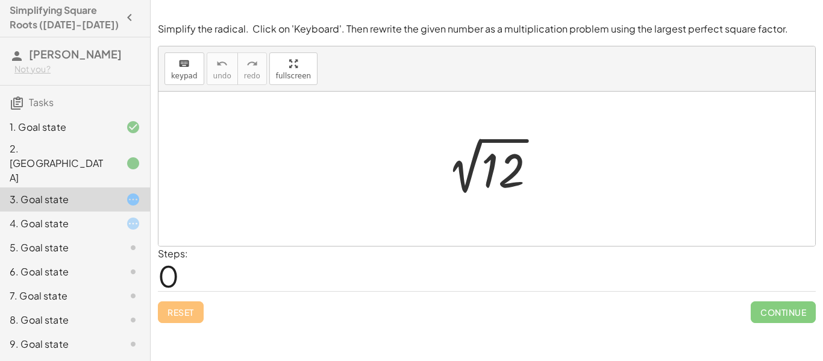
click at [498, 174] on div at bounding box center [491, 169] width 121 height 61
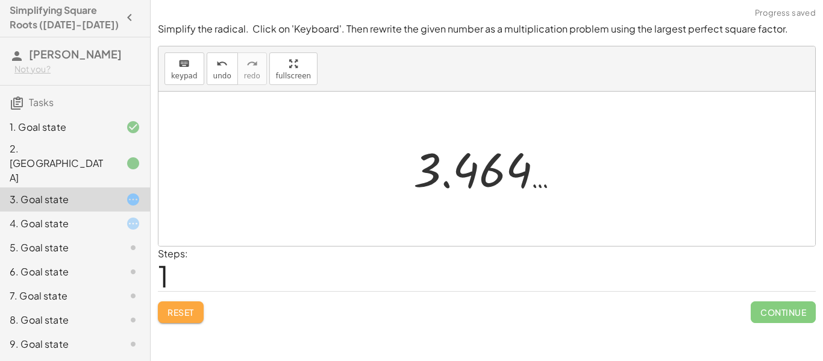
click at [196, 315] on button "Reset" at bounding box center [181, 312] width 46 height 22
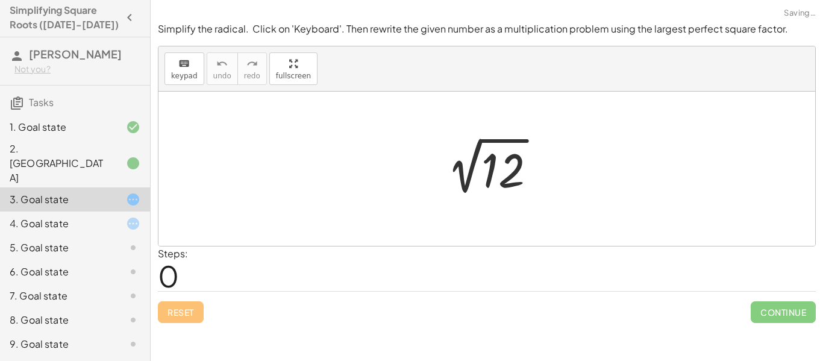
click at [502, 182] on div at bounding box center [491, 169] width 121 height 61
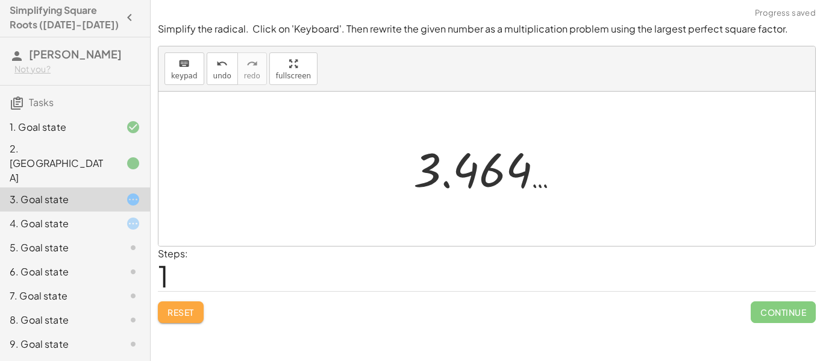
click at [185, 317] on button "Reset" at bounding box center [181, 312] width 46 height 22
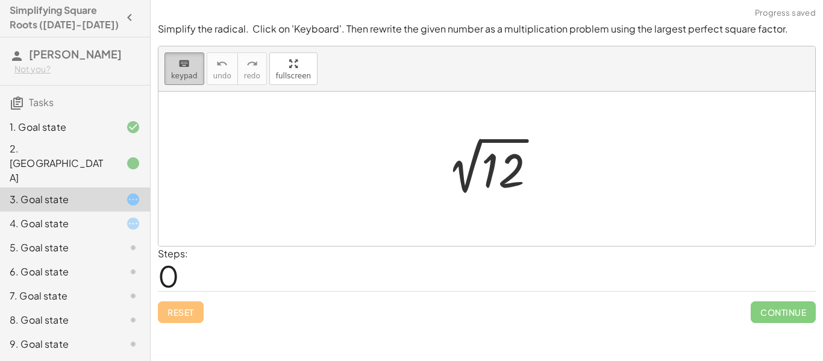
click at [199, 76] on button "keyboard keypad" at bounding box center [184, 68] width 40 height 33
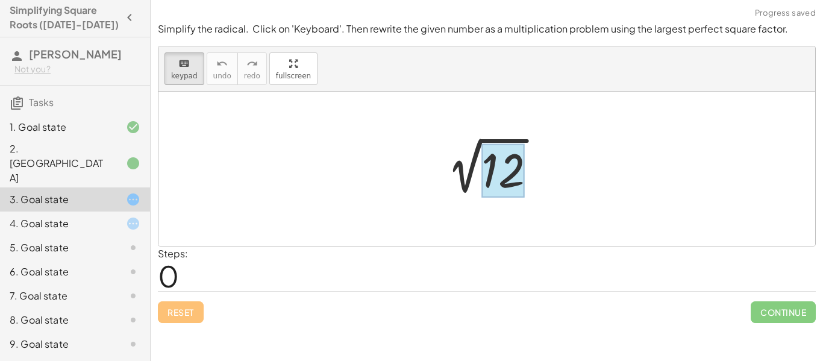
click at [499, 174] on div at bounding box center [502, 171] width 43 height 54
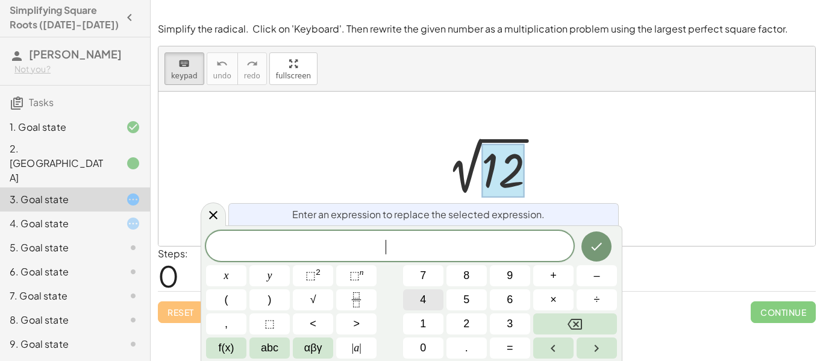
click at [436, 306] on button "4" at bounding box center [423, 299] width 40 height 21
click at [559, 299] on button "×" at bounding box center [553, 299] width 40 height 21
click at [512, 320] on span "3" at bounding box center [510, 324] width 6 height 16
click at [605, 245] on button "Done" at bounding box center [596, 246] width 30 height 30
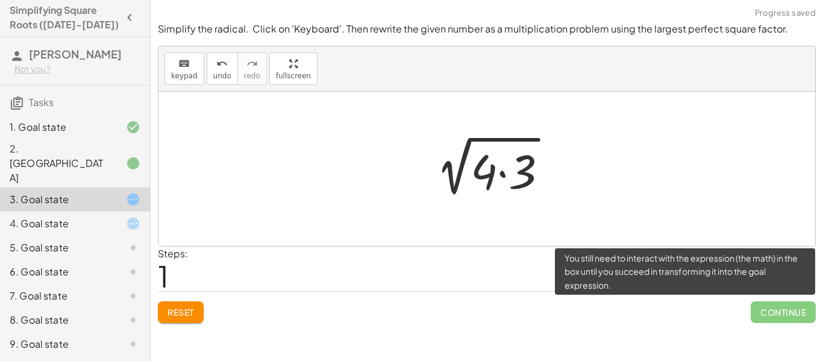
click at [800, 311] on span "Continue" at bounding box center [782, 312] width 65 height 22
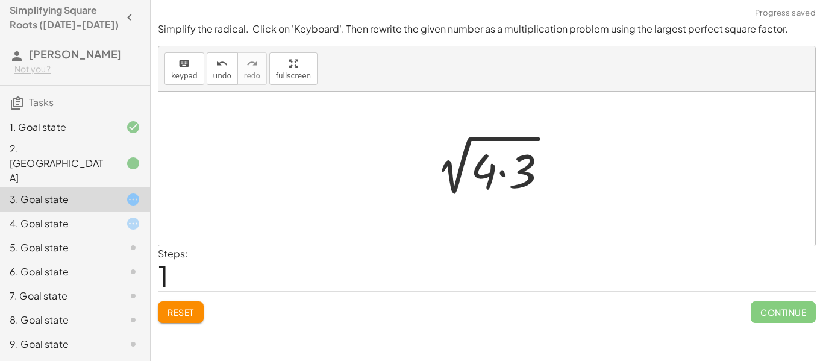
click at [466, 175] on div at bounding box center [491, 169] width 143 height 62
click at [508, 176] on div at bounding box center [491, 169] width 143 height 62
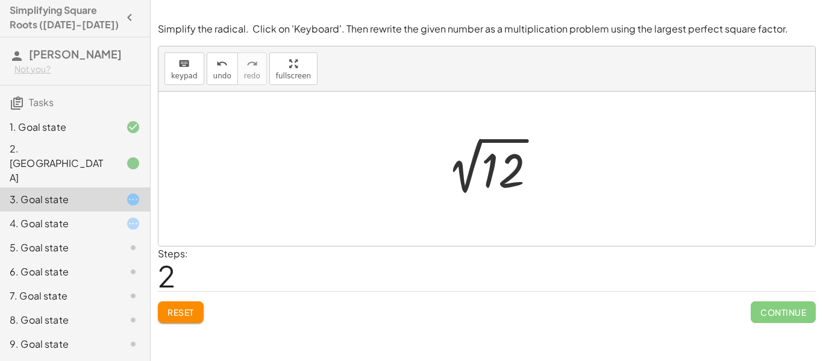
click at [506, 172] on div at bounding box center [491, 169] width 121 height 61
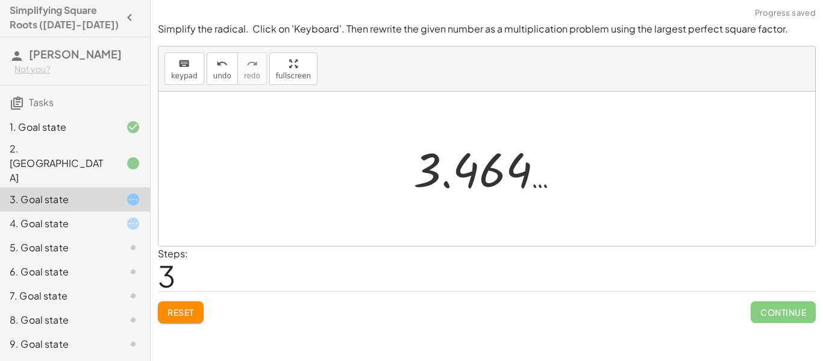
click at [520, 175] on div at bounding box center [491, 169] width 168 height 60
click at [128, 216] on icon at bounding box center [133, 223] width 14 height 14
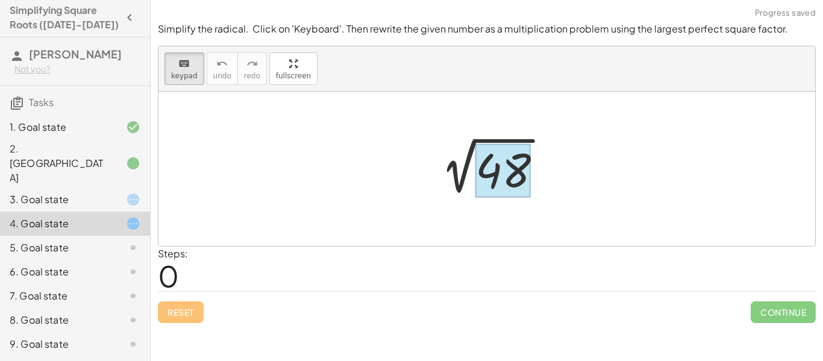
click at [526, 161] on div at bounding box center [502, 171] width 55 height 54
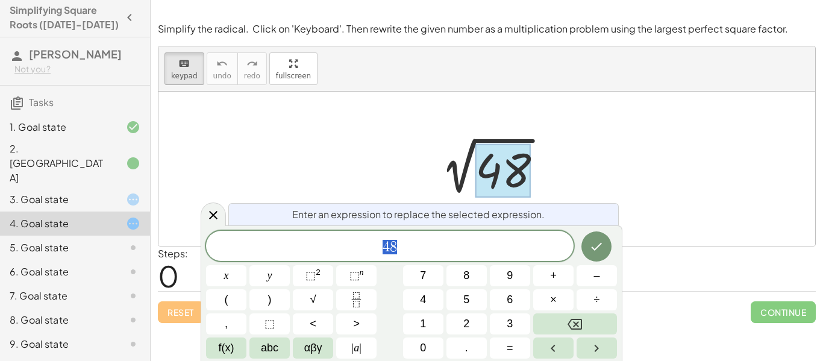
click at [121, 192] on div at bounding box center [124, 199] width 34 height 14
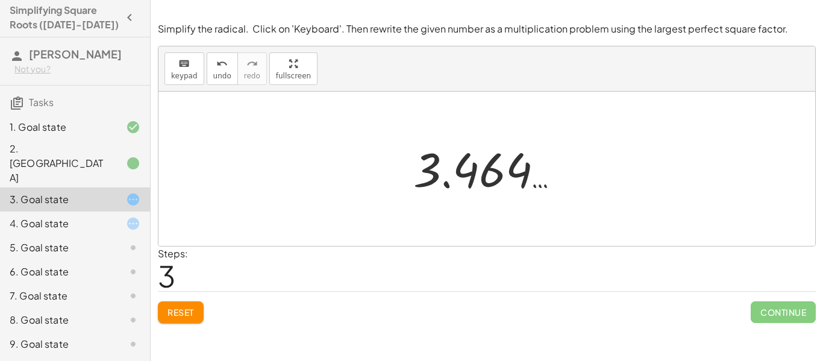
click at [182, 311] on span "Reset" at bounding box center [180, 312] width 27 height 11
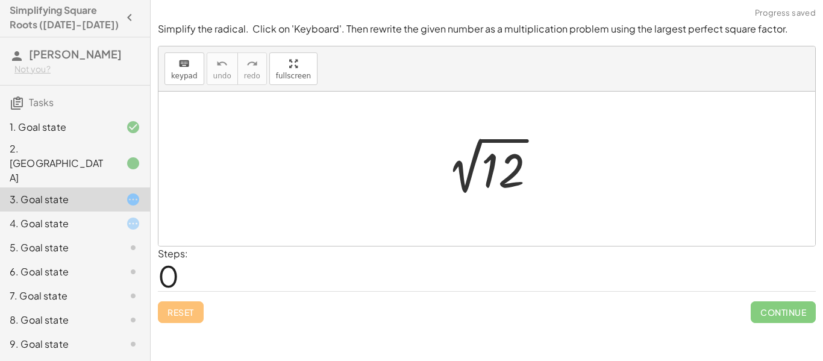
click at [507, 178] on div at bounding box center [491, 169] width 121 height 61
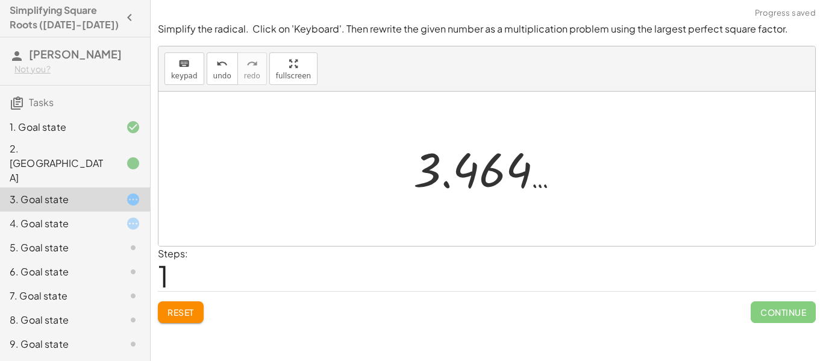
click at [210, 307] on div "Reset Continue" at bounding box center [487, 307] width 658 height 32
click at [191, 309] on span "Reset" at bounding box center [180, 312] width 27 height 11
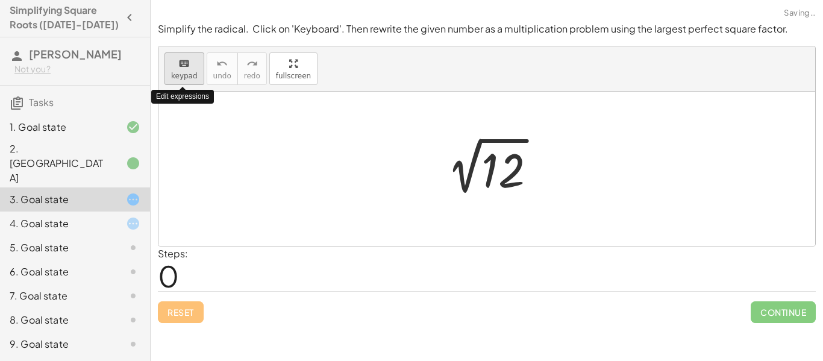
click at [189, 64] on div "keyboard" at bounding box center [184, 63] width 27 height 14
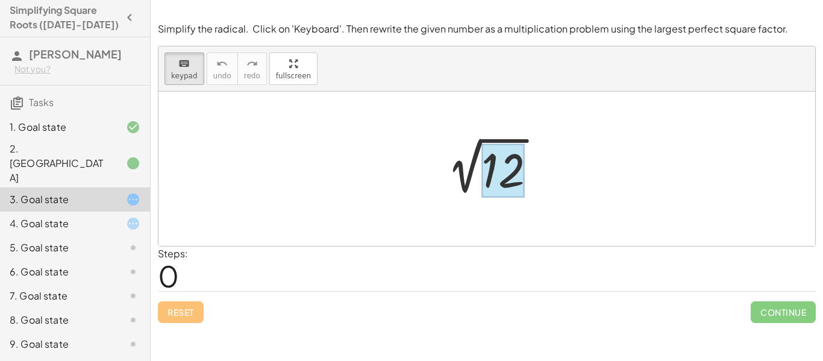
click at [513, 167] on div at bounding box center [502, 171] width 43 height 54
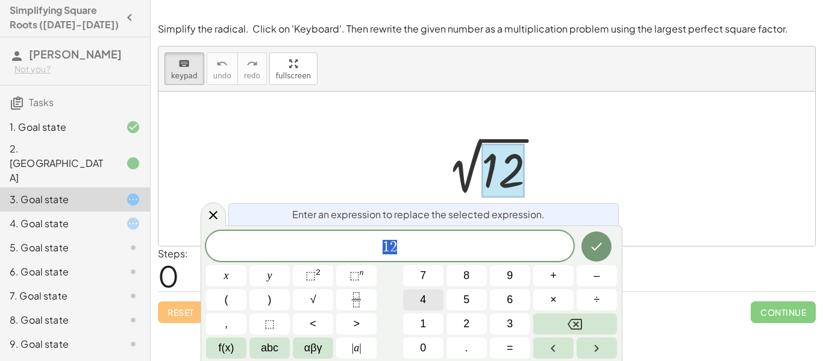
click at [417, 304] on button "4" at bounding box center [423, 299] width 40 height 21
click at [553, 305] on span "×" at bounding box center [553, 300] width 7 height 16
click at [556, 299] on span "×" at bounding box center [553, 300] width 7 height 16
click at [596, 254] on button "Done" at bounding box center [596, 246] width 30 height 30
click at [564, 298] on button "×" at bounding box center [553, 299] width 40 height 21
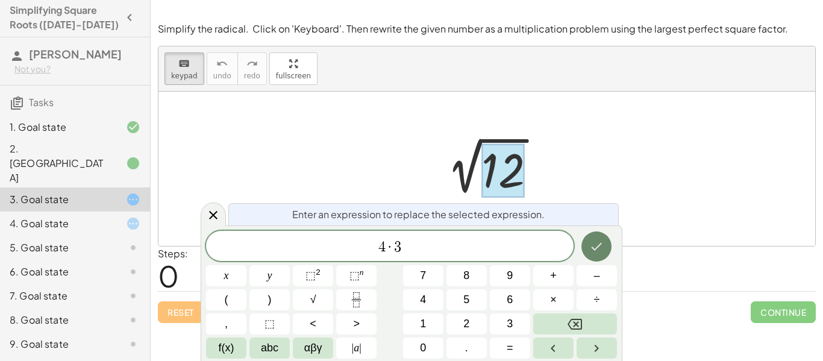
click at [592, 255] on button "Done" at bounding box center [596, 246] width 30 height 30
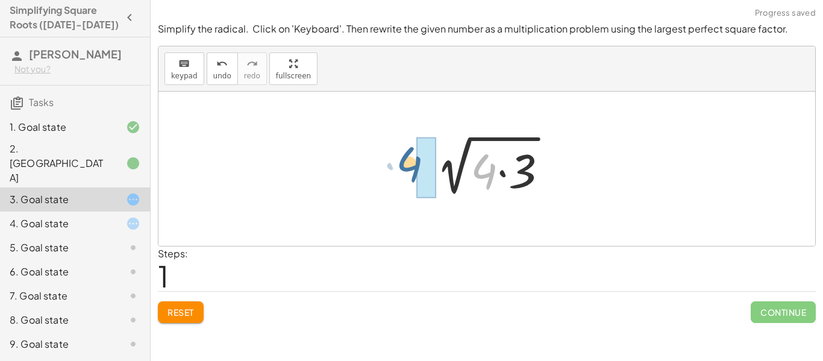
drag, startPoint x: 489, startPoint y: 173, endPoint x: 413, endPoint y: 166, distance: 76.2
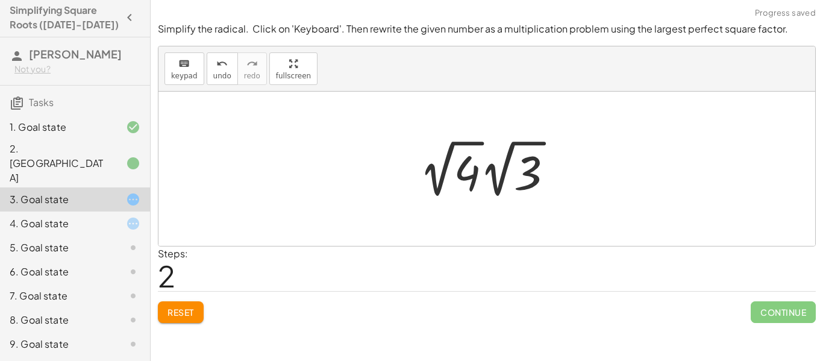
click at [440, 183] on div at bounding box center [490, 169] width 155 height 66
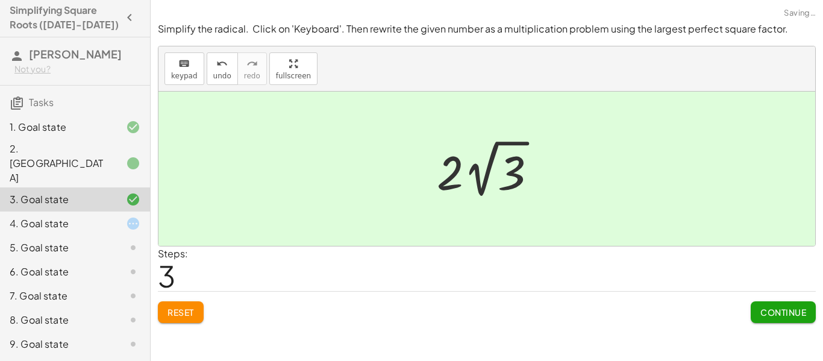
click at [766, 307] on span "Continue" at bounding box center [783, 312] width 46 height 11
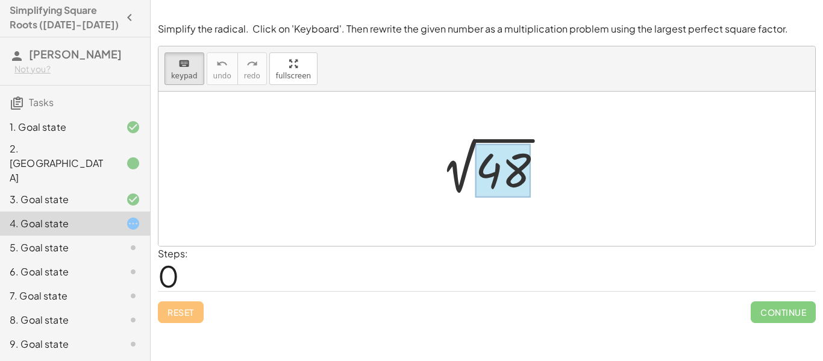
click at [514, 175] on div at bounding box center [502, 171] width 55 height 54
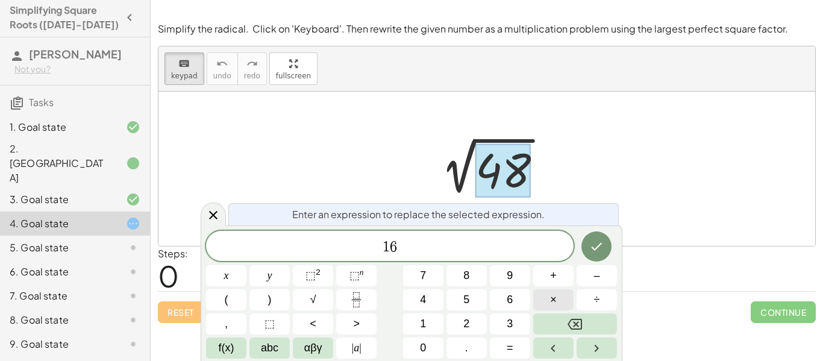
click at [563, 295] on button "×" at bounding box center [553, 299] width 40 height 21
click at [505, 322] on button "3" at bounding box center [510, 323] width 40 height 21
click at [591, 242] on icon "Done" at bounding box center [596, 246] width 14 height 14
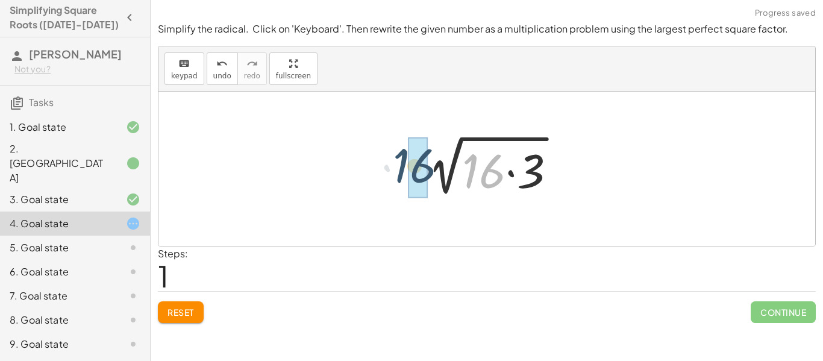
drag, startPoint x: 489, startPoint y: 184, endPoint x: 415, endPoint y: 178, distance: 74.3
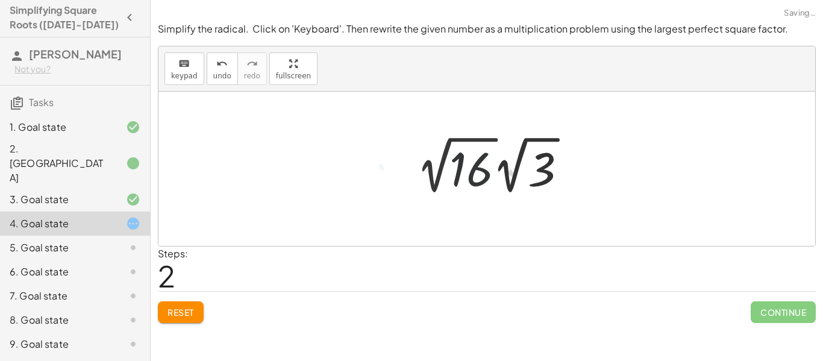
click at [427, 167] on div at bounding box center [496, 165] width 172 height 66
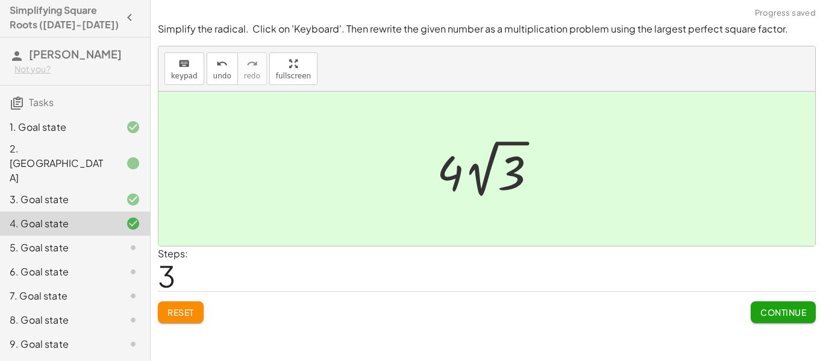
click at [754, 311] on button "Continue" at bounding box center [782, 312] width 65 height 22
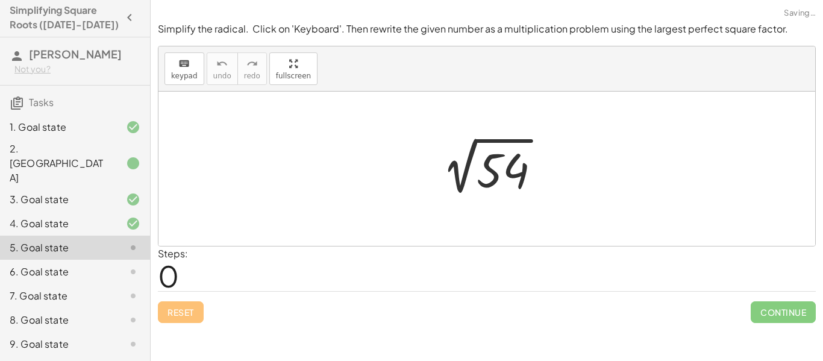
click at [493, 187] on div at bounding box center [491, 169] width 130 height 61
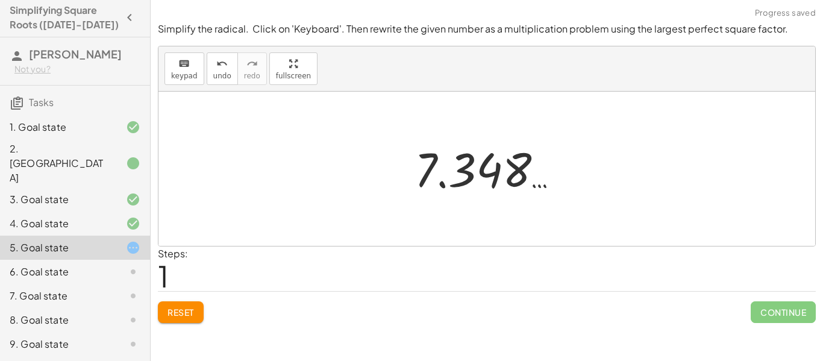
click at [190, 315] on span "Reset" at bounding box center [180, 312] width 27 height 11
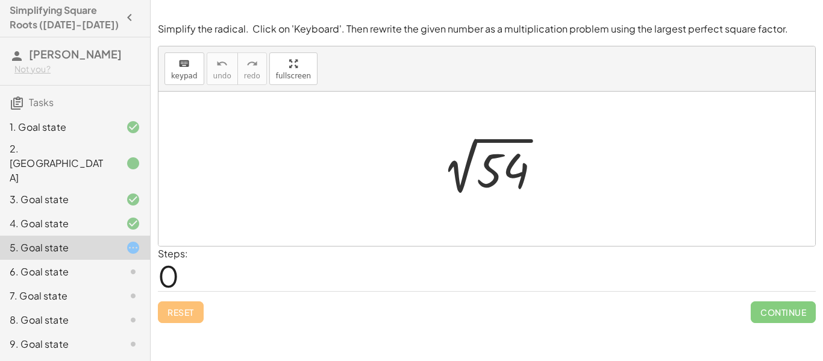
click at [491, 181] on div at bounding box center [491, 169] width 130 height 61
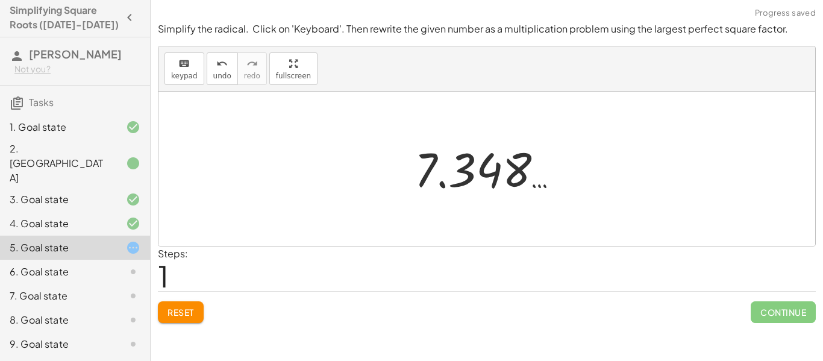
click at [184, 318] on button "Reset" at bounding box center [181, 312] width 46 height 22
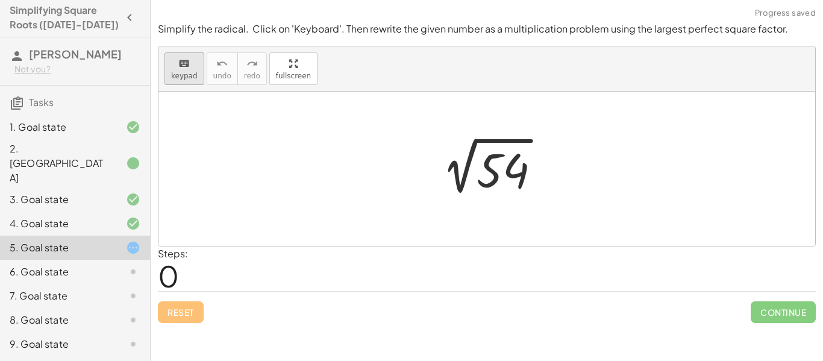
click at [192, 60] on div "keyboard" at bounding box center [184, 63] width 27 height 14
click at [498, 162] on div at bounding box center [502, 171] width 52 height 54
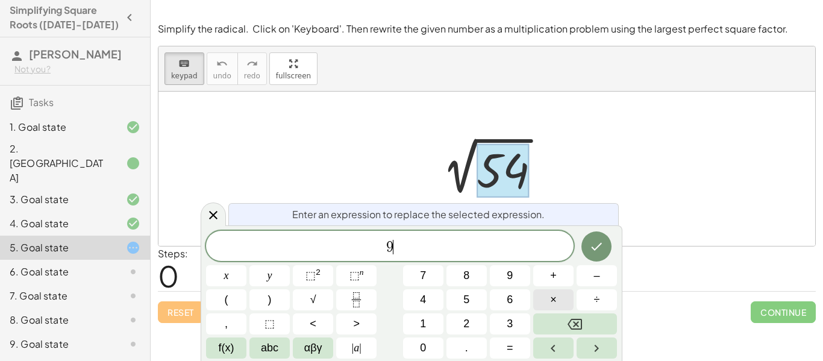
click at [557, 302] on button "×" at bounding box center [553, 299] width 40 height 21
click at [566, 325] on button "Backspace" at bounding box center [575, 323] width 84 height 21
click at [560, 303] on button "×" at bounding box center [553, 299] width 40 height 21
click at [584, 326] on button "Backspace" at bounding box center [575, 323] width 84 height 21
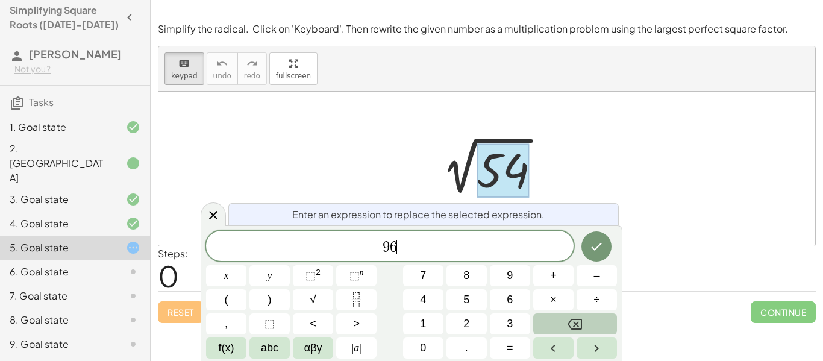
click at [584, 326] on button "Backspace" at bounding box center [575, 323] width 84 height 21
click at [557, 303] on button "×" at bounding box center [553, 299] width 40 height 21
click at [607, 239] on button "Done" at bounding box center [596, 246] width 30 height 30
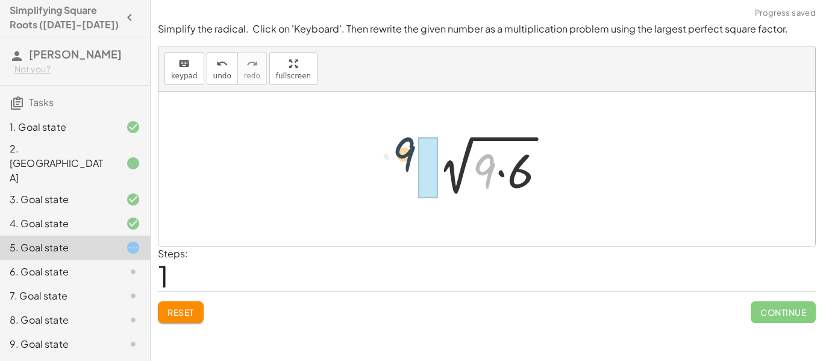
drag, startPoint x: 485, startPoint y: 184, endPoint x: 402, endPoint y: 167, distance: 84.8
click at [402, 167] on div "2 √ 54 · 9 2 √ ( · 9 · 6 )" at bounding box center [486, 169] width 656 height 154
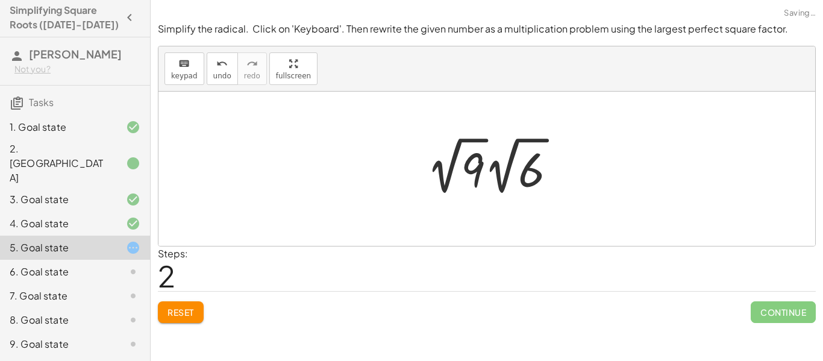
click at [449, 171] on div at bounding box center [496, 166] width 152 height 66
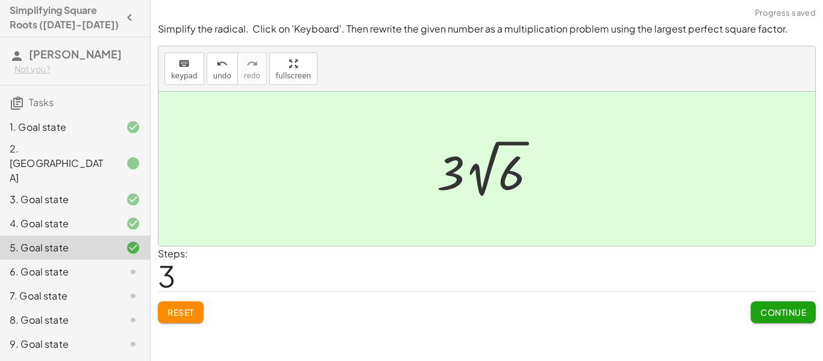
click at [772, 312] on span "Continue" at bounding box center [783, 312] width 46 height 11
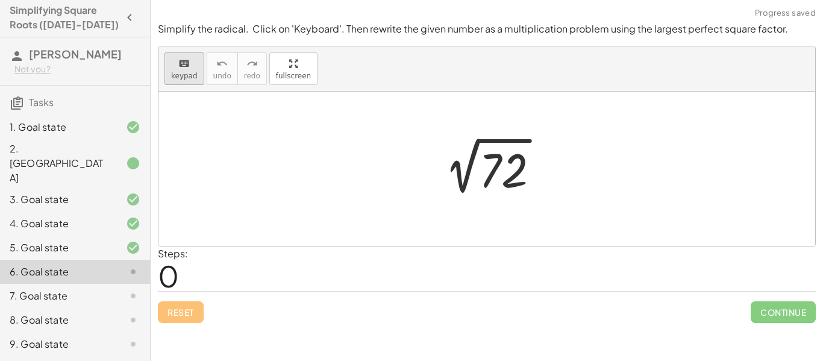
click at [181, 64] on icon "keyboard" at bounding box center [183, 64] width 11 height 14
click at [507, 170] on div at bounding box center [503, 171] width 49 height 54
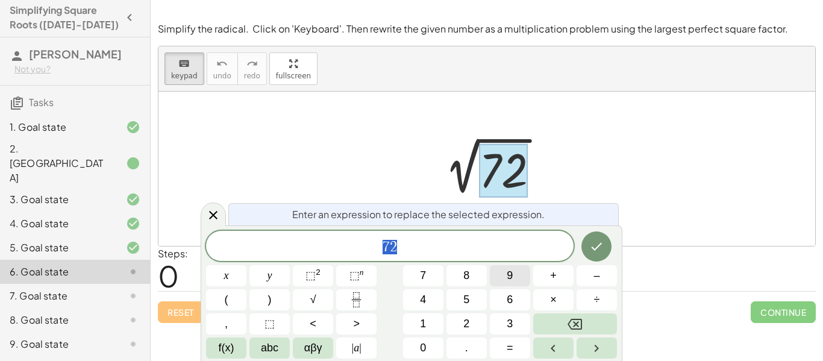
click at [510, 277] on span "9" at bounding box center [510, 275] width 6 height 16
click at [551, 302] on span "×" at bounding box center [553, 300] width 7 height 16
click at [591, 246] on icon "Done" at bounding box center [596, 246] width 14 height 14
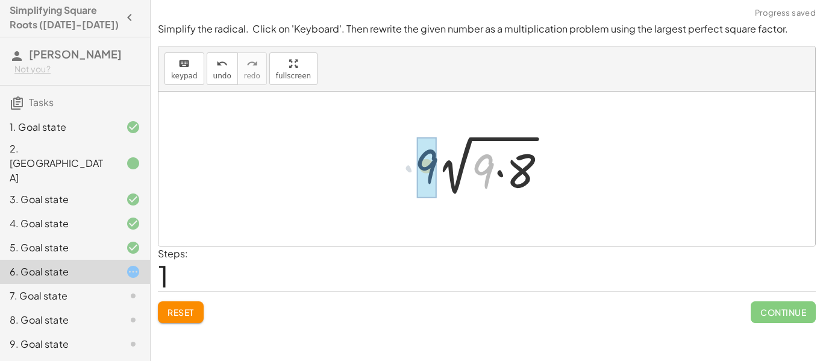
drag, startPoint x: 486, startPoint y: 163, endPoint x: 422, endPoint y: 157, distance: 64.1
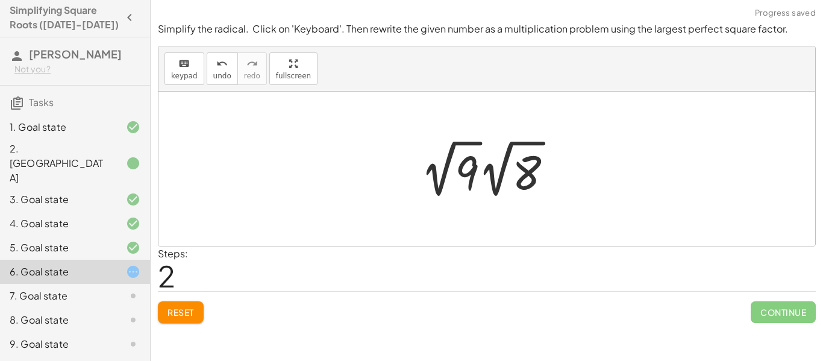
click at [435, 181] on div at bounding box center [491, 169] width 154 height 66
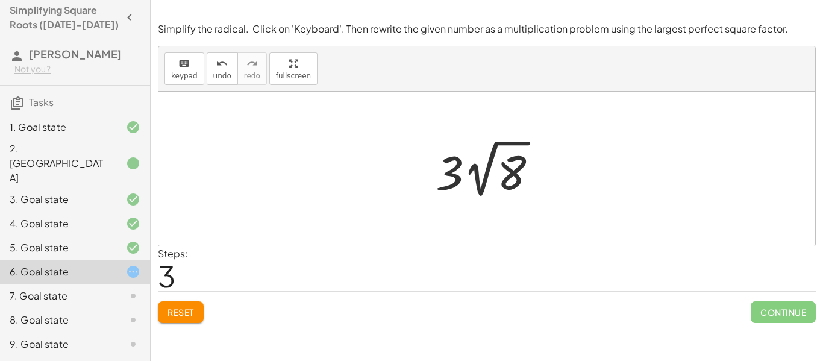
click at [193, 311] on span "Reset" at bounding box center [180, 312] width 27 height 11
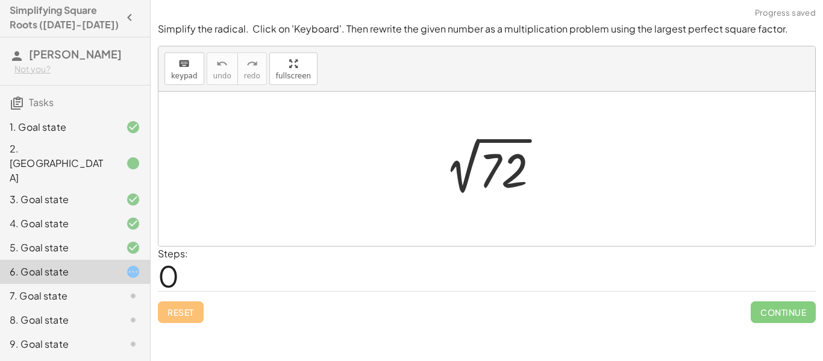
click at [497, 169] on div at bounding box center [491, 169] width 126 height 61
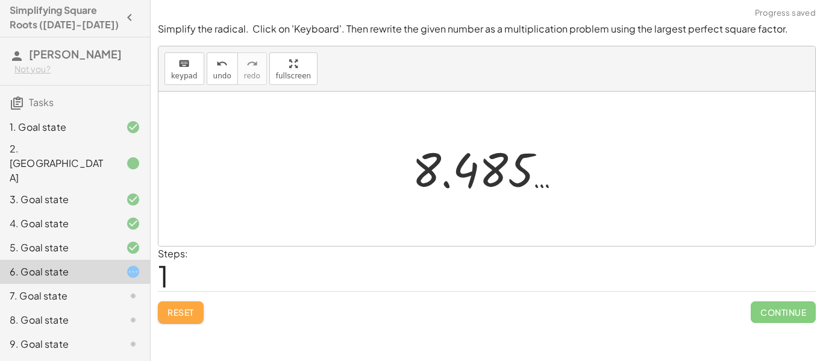
click at [195, 320] on button "Reset" at bounding box center [181, 312] width 46 height 22
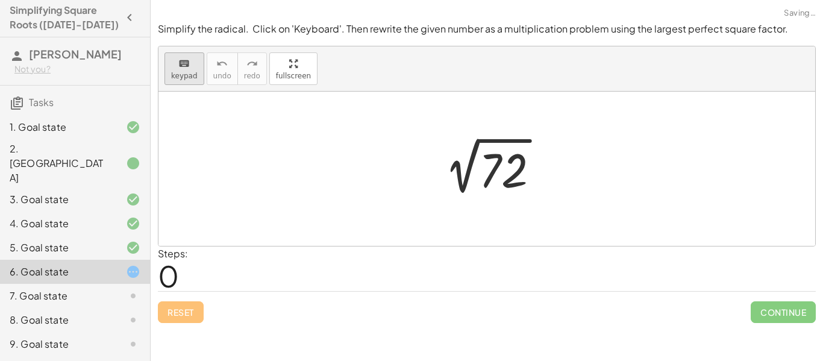
click at [184, 76] on span "keypad" at bounding box center [184, 76] width 27 height 8
click at [513, 173] on div at bounding box center [503, 171] width 49 height 54
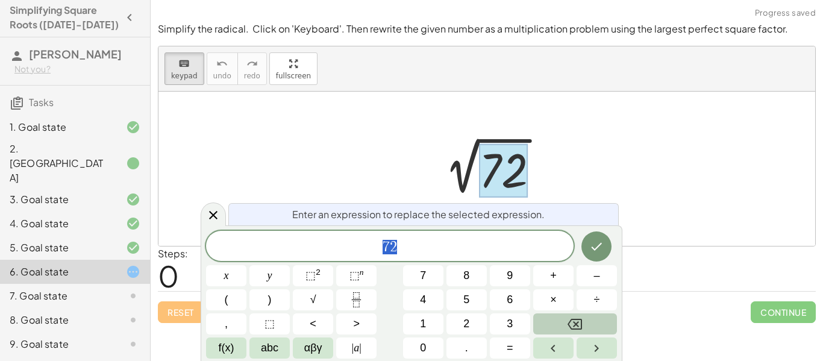
click at [571, 323] on icon "Backspace" at bounding box center [574, 324] width 14 height 14
click at [495, 325] on button "3" at bounding box center [510, 323] width 40 height 21
click at [472, 320] on button "2" at bounding box center [466, 323] width 40 height 21
click at [555, 297] on span "×" at bounding box center [553, 300] width 7 height 16
click at [514, 290] on button "6" at bounding box center [510, 299] width 40 height 21
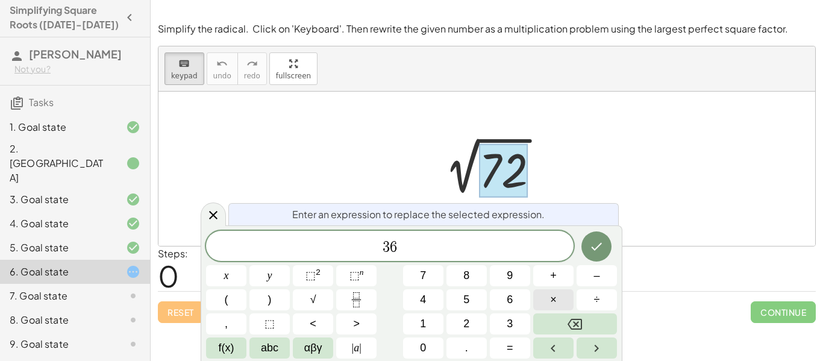
click at [552, 299] on span "×" at bounding box center [553, 300] width 7 height 16
click at [596, 246] on icon "Done" at bounding box center [596, 246] width 14 height 14
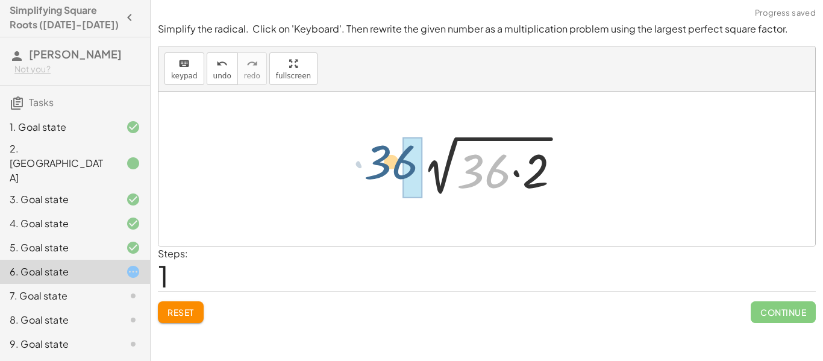
drag, startPoint x: 483, startPoint y: 176, endPoint x: 388, endPoint y: 167, distance: 95.0
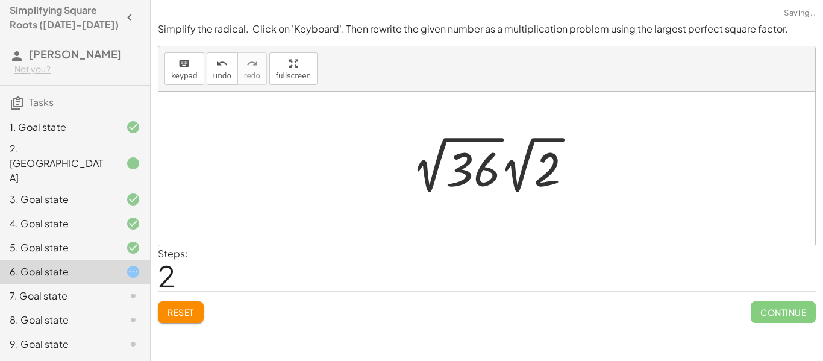
click at [431, 177] on div at bounding box center [496, 165] width 182 height 66
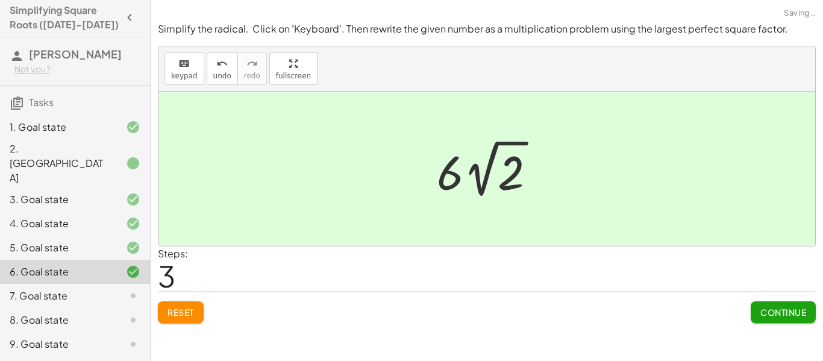
click at [760, 313] on span "Continue" at bounding box center [783, 312] width 46 height 11
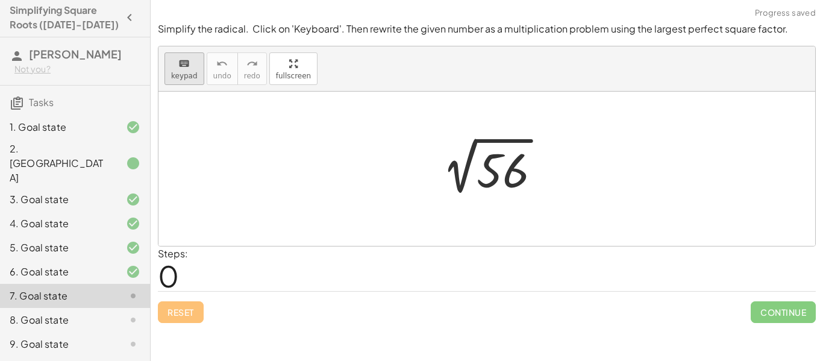
click at [195, 77] on button "keyboard keypad" at bounding box center [184, 68] width 40 height 33
click at [507, 168] on div at bounding box center [502, 171] width 52 height 54
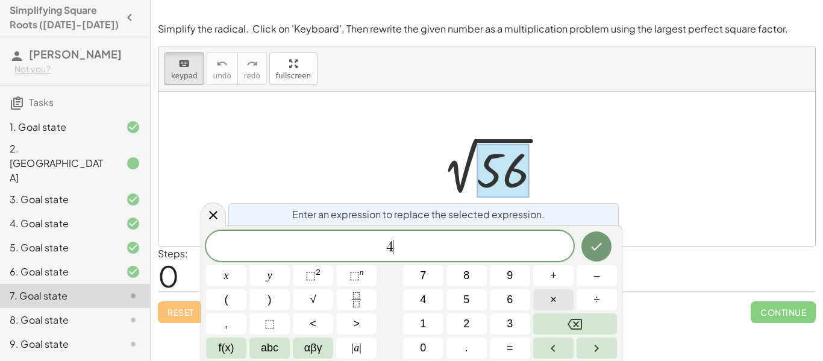
click at [563, 299] on button "×" at bounding box center [553, 299] width 40 height 21
click at [603, 229] on div "Enter an expression to replace the selected expression. 4 · 1 4 ​ x y ⬚ 2 ⬚ n 7…" at bounding box center [412, 293] width 422 height 136
click at [598, 240] on icon "Done" at bounding box center [596, 246] width 14 height 14
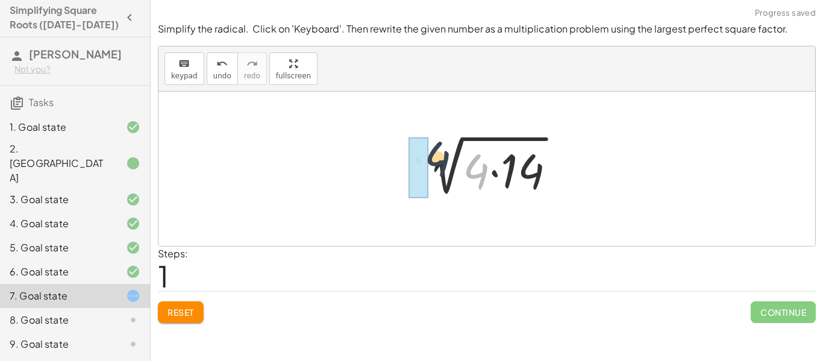
drag, startPoint x: 474, startPoint y: 181, endPoint x: 417, endPoint y: 165, distance: 59.3
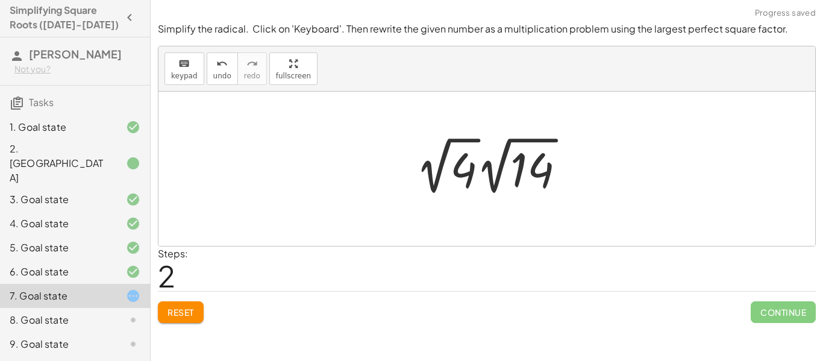
click at [434, 184] on div at bounding box center [495, 166] width 171 height 66
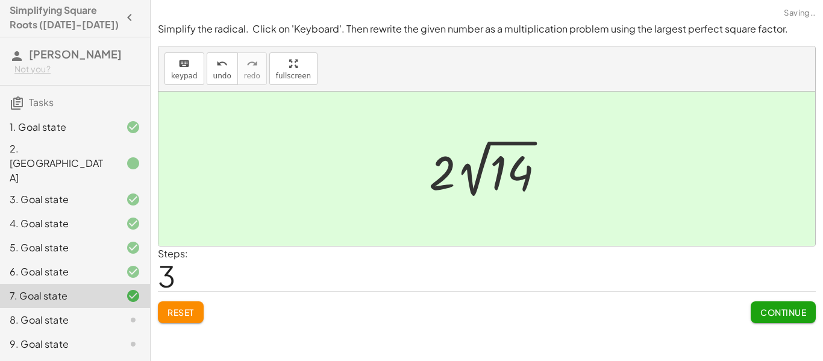
click at [781, 311] on span "Continue" at bounding box center [783, 312] width 46 height 11
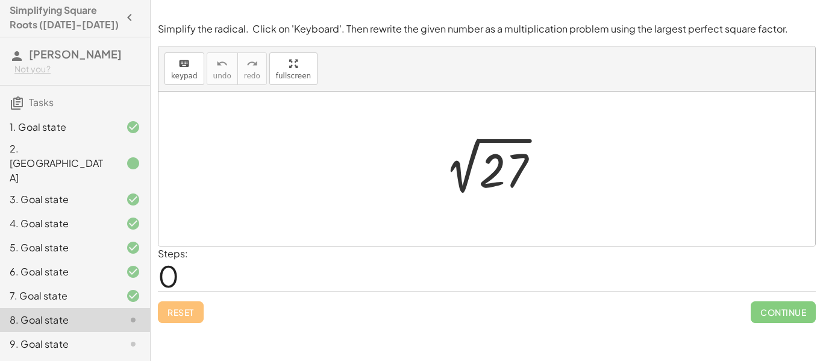
click at [0, 0] on div "Simplify the radical. Click on 'Keyboard'. Then rewrite the given number as a m…" at bounding box center [0, 0] width 0 height 0
click at [188, 72] on span "keypad" at bounding box center [184, 76] width 27 height 8
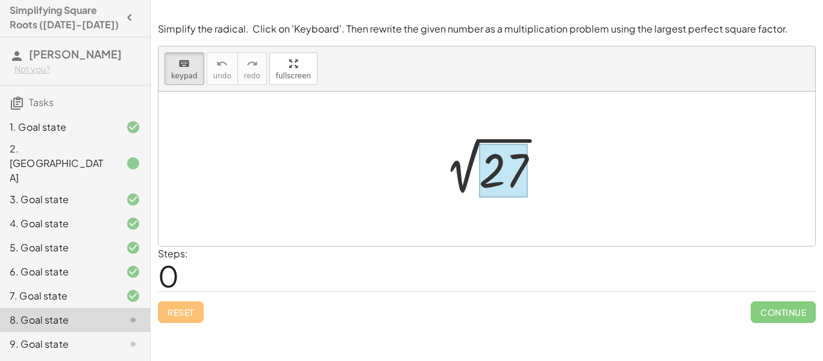
click at [512, 180] on div at bounding box center [503, 171] width 49 height 54
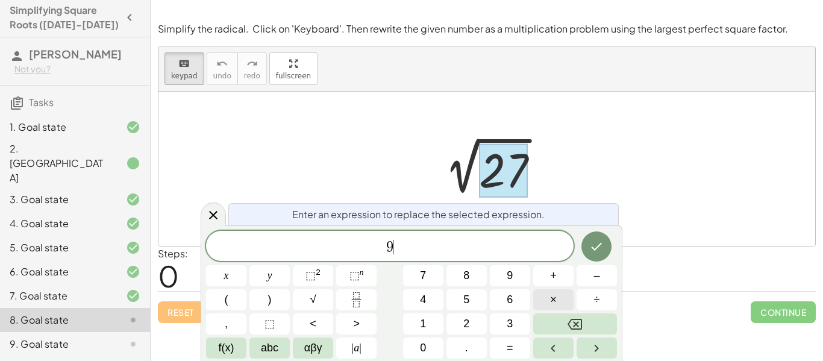
click at [555, 303] on span "×" at bounding box center [553, 300] width 7 height 16
click at [599, 237] on button "Done" at bounding box center [596, 246] width 30 height 30
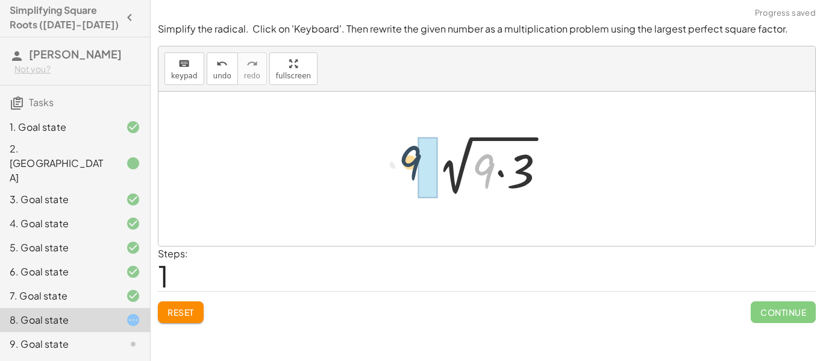
drag, startPoint x: 488, startPoint y: 175, endPoint x: 413, endPoint y: 166, distance: 75.2
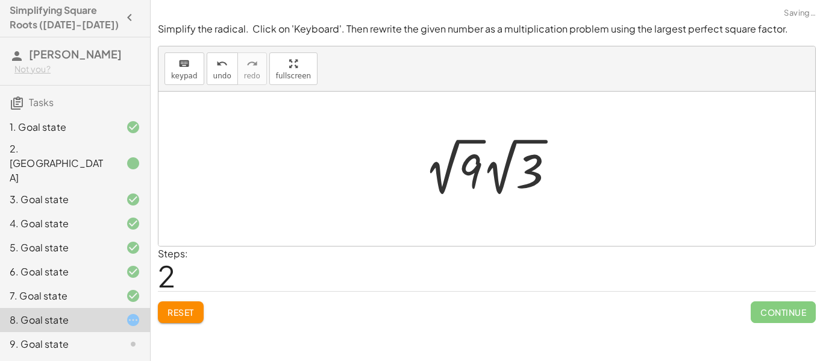
click at [451, 174] on div at bounding box center [494, 167] width 152 height 66
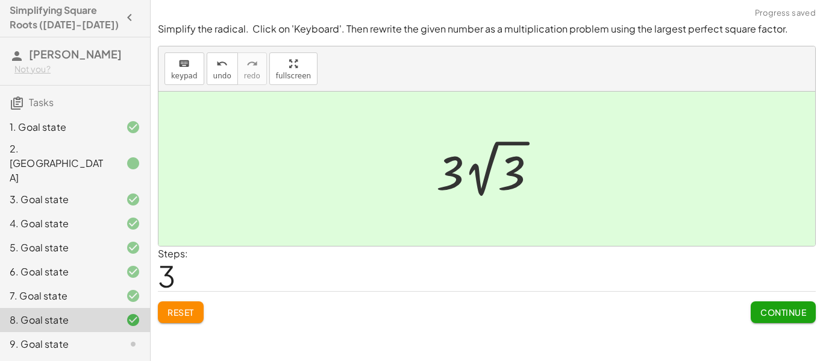
click at [774, 315] on span "Continue" at bounding box center [783, 312] width 46 height 11
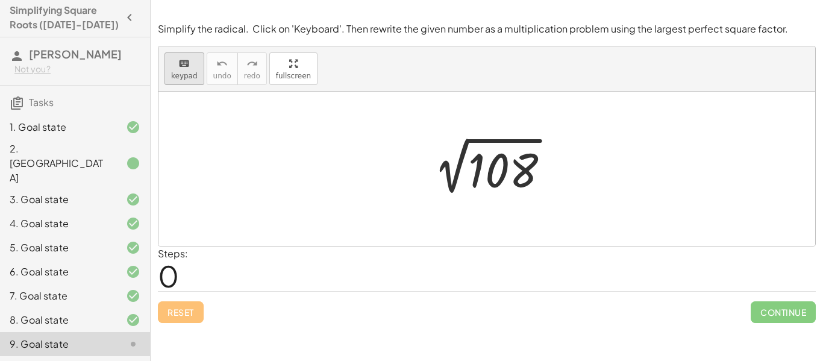
click at [187, 73] on span "keypad" at bounding box center [184, 76] width 27 height 8
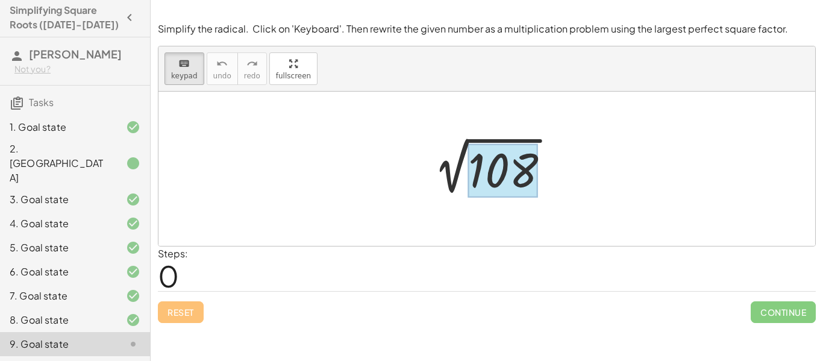
click at [529, 170] on div at bounding box center [503, 171] width 70 height 54
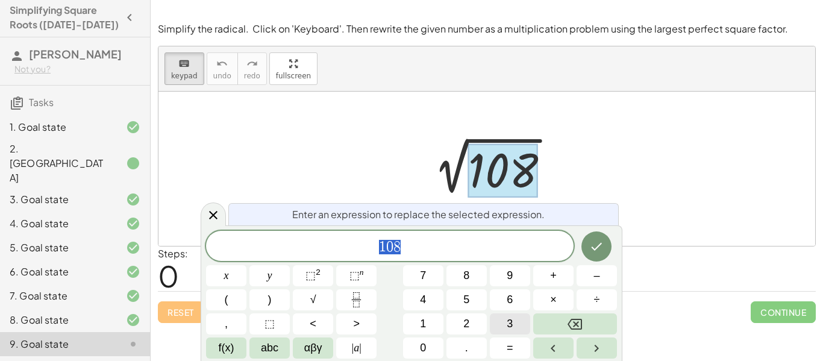
click at [516, 314] on button "3" at bounding box center [510, 323] width 40 height 21
click at [512, 304] on span "6" at bounding box center [510, 300] width 6 height 16
click at [540, 303] on button "×" at bounding box center [553, 299] width 40 height 21
click at [246, 265] on div at bounding box center [226, 275] width 40 height 21
click at [581, 249] on button "Done" at bounding box center [596, 246] width 30 height 30
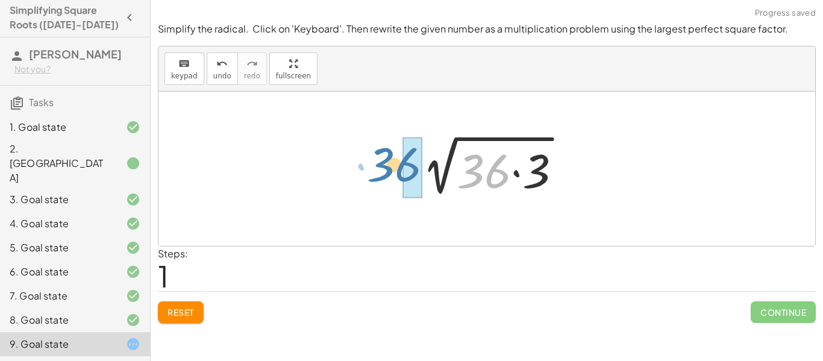
drag, startPoint x: 484, startPoint y: 176, endPoint x: 402, endPoint y: 176, distance: 81.9
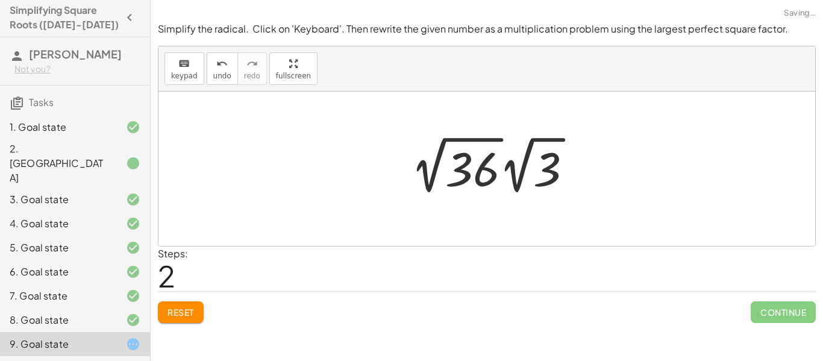
click at [429, 181] on div at bounding box center [496, 165] width 183 height 66
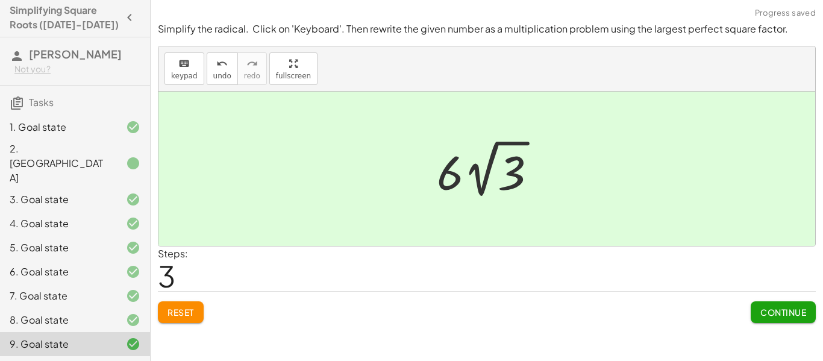
click at [797, 309] on span "Continue" at bounding box center [783, 312] width 46 height 11
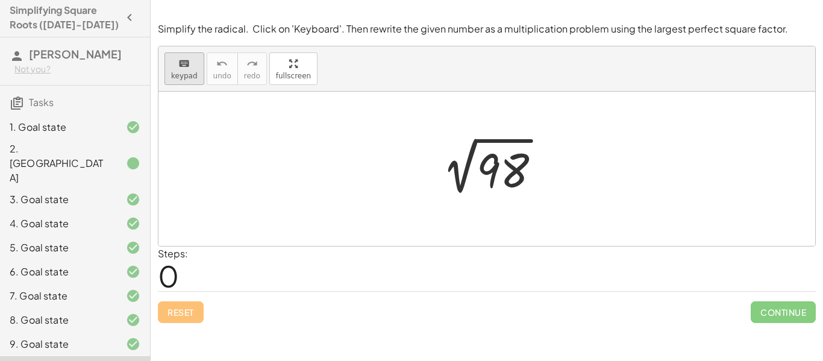
click at [184, 80] on button "keyboard keypad" at bounding box center [184, 68] width 40 height 33
click at [502, 173] on div at bounding box center [502, 171] width 52 height 54
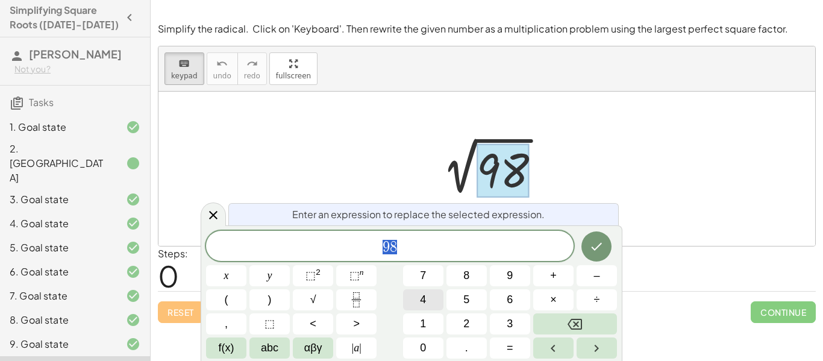
click at [428, 295] on button "4" at bounding box center [423, 299] width 40 height 21
click at [522, 266] on button "9" at bounding box center [510, 275] width 40 height 21
click at [543, 296] on button "×" at bounding box center [553, 299] width 40 height 21
click at [463, 319] on span "2" at bounding box center [466, 324] width 6 height 16
click at [607, 247] on button "Done" at bounding box center [596, 246] width 30 height 30
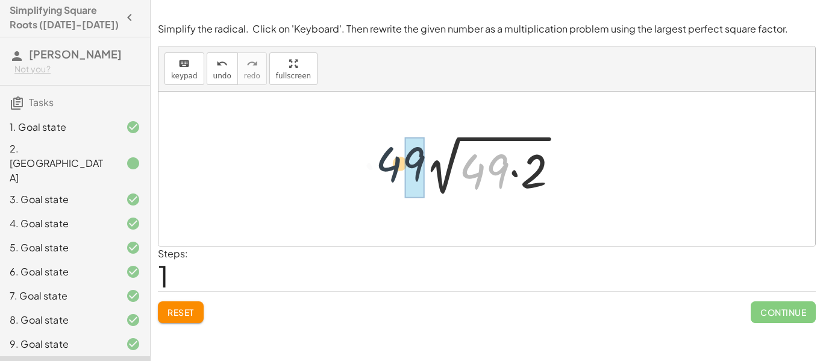
drag, startPoint x: 498, startPoint y: 175, endPoint x: 406, endPoint y: 167, distance: 92.5
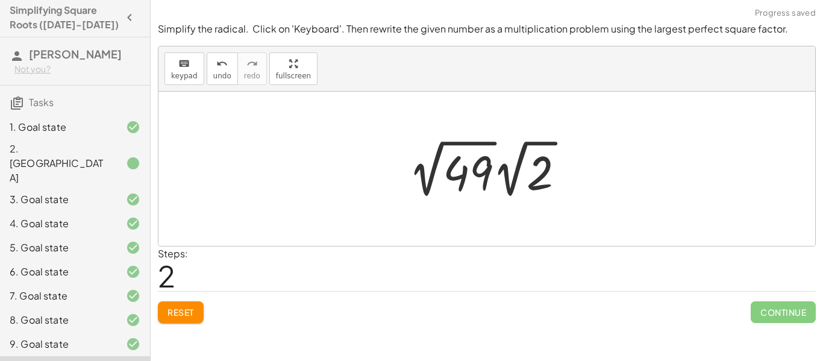
click at [427, 182] on div at bounding box center [491, 169] width 178 height 66
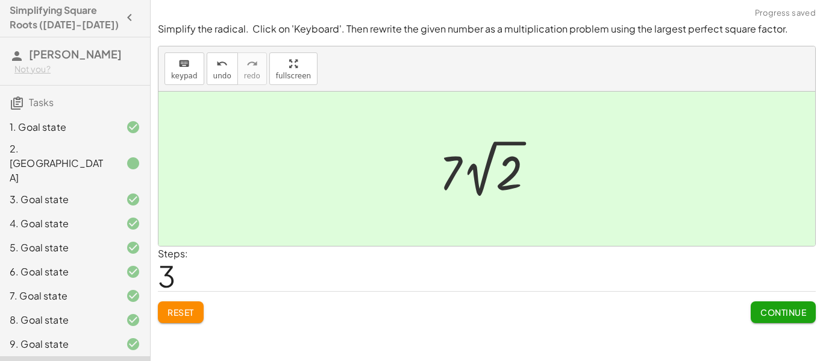
click at [762, 303] on button "Continue" at bounding box center [782, 312] width 65 height 22
